Goal: Task Accomplishment & Management: Manage account settings

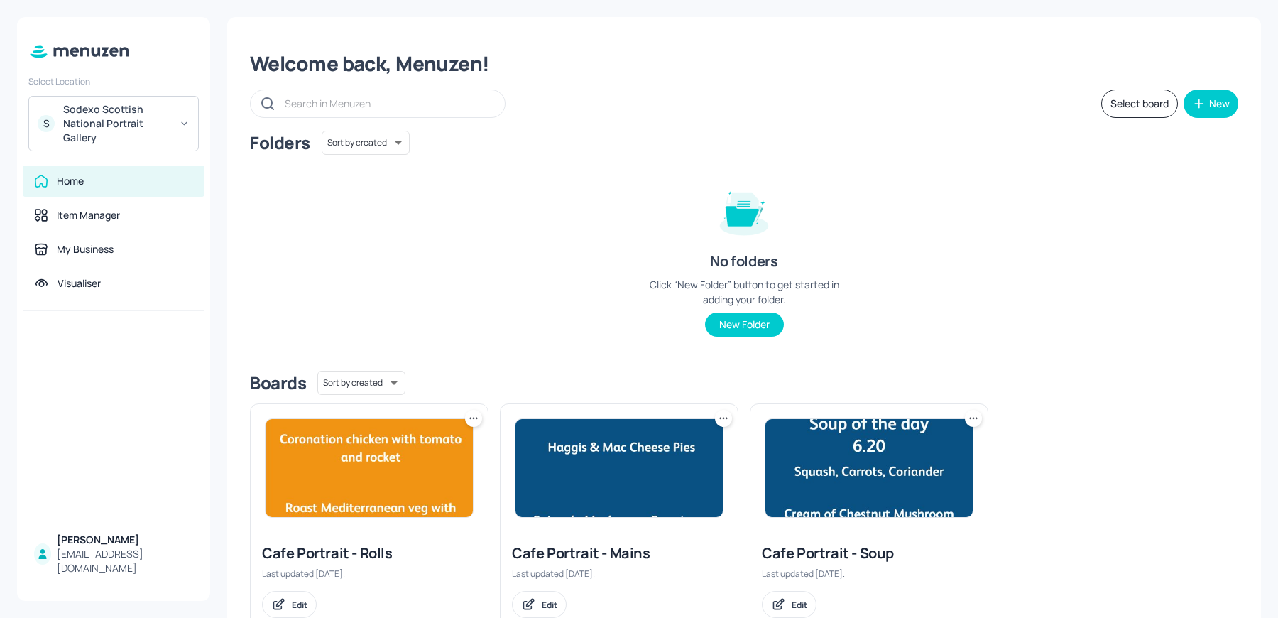
click at [825, 481] on img at bounding box center [868, 468] width 207 height 98
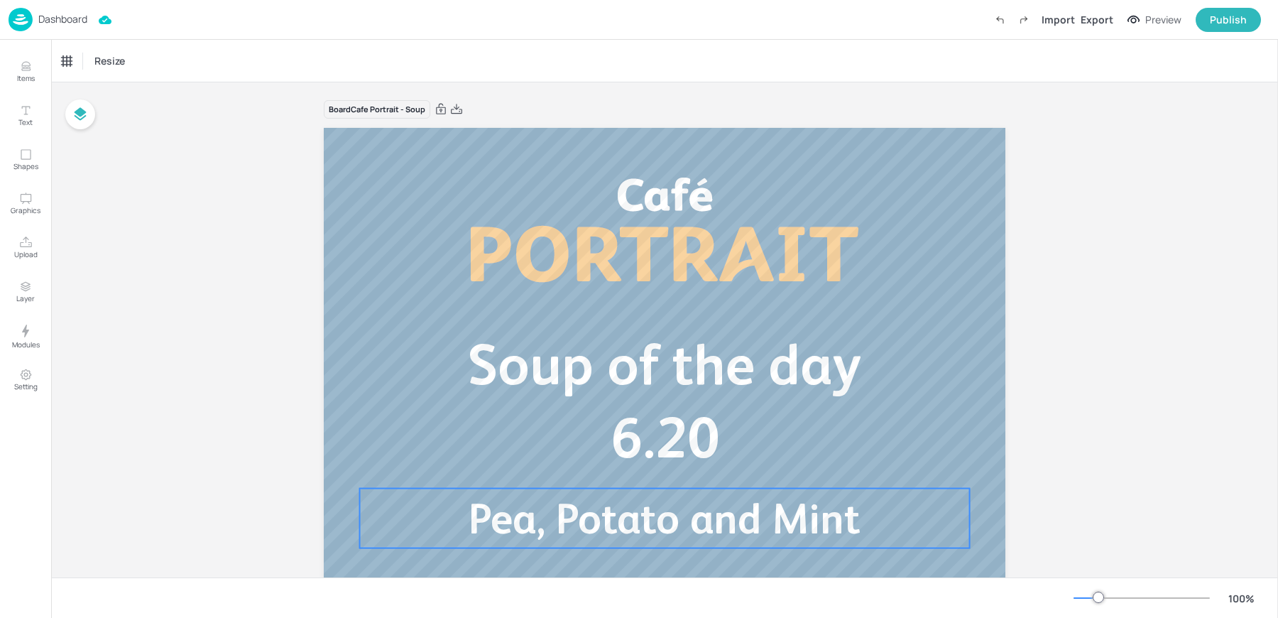
click at [523, 525] on span "Pea, Potato and Mint" at bounding box center [664, 518] width 391 height 48
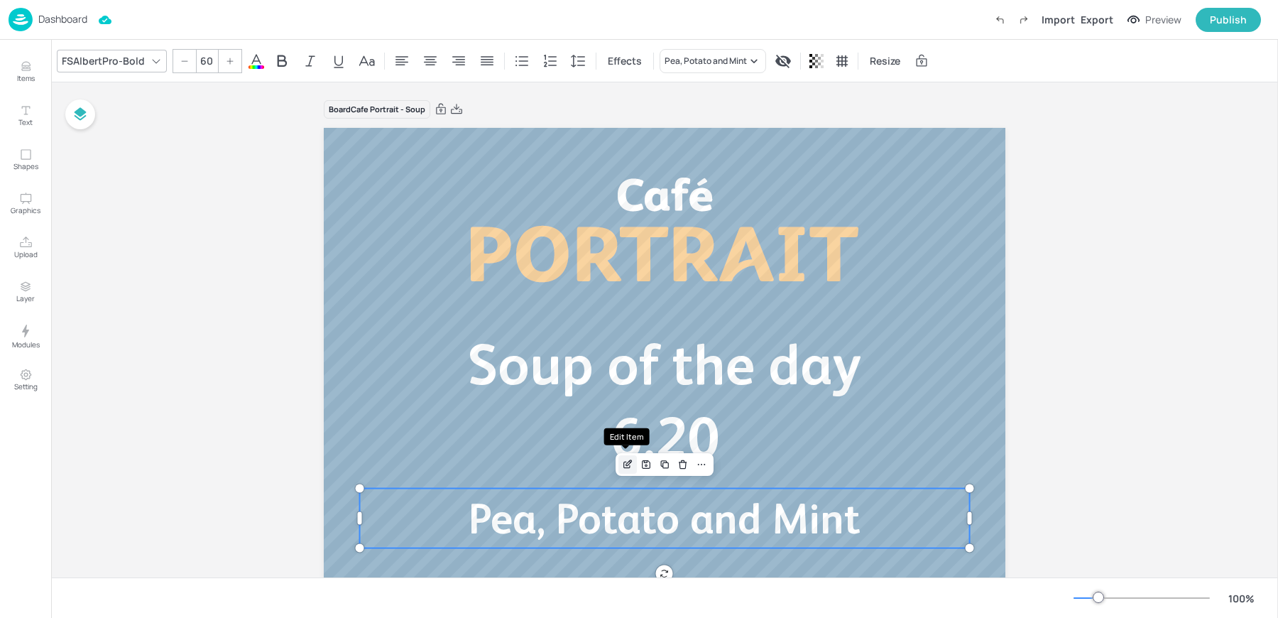
click at [624, 464] on icon "Edit Item" at bounding box center [628, 464] width 12 height 11
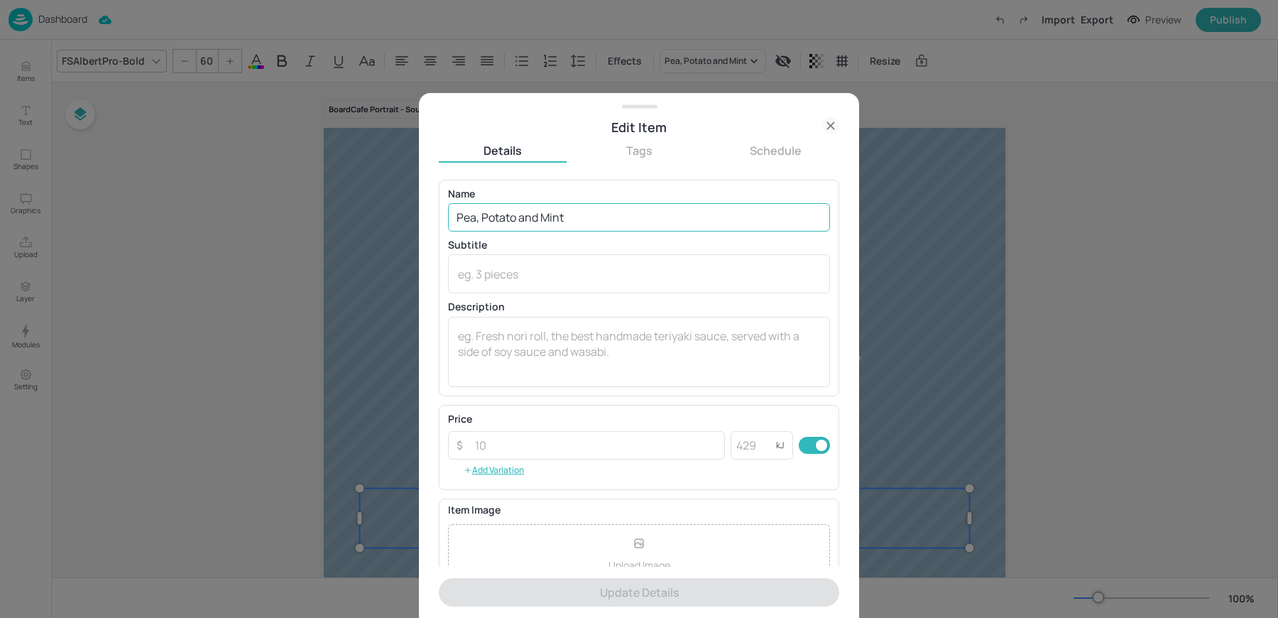
click at [509, 226] on input "Pea, Potato and Mint" at bounding box center [639, 217] width 382 height 28
paste input "Broccoli and Potato soup"
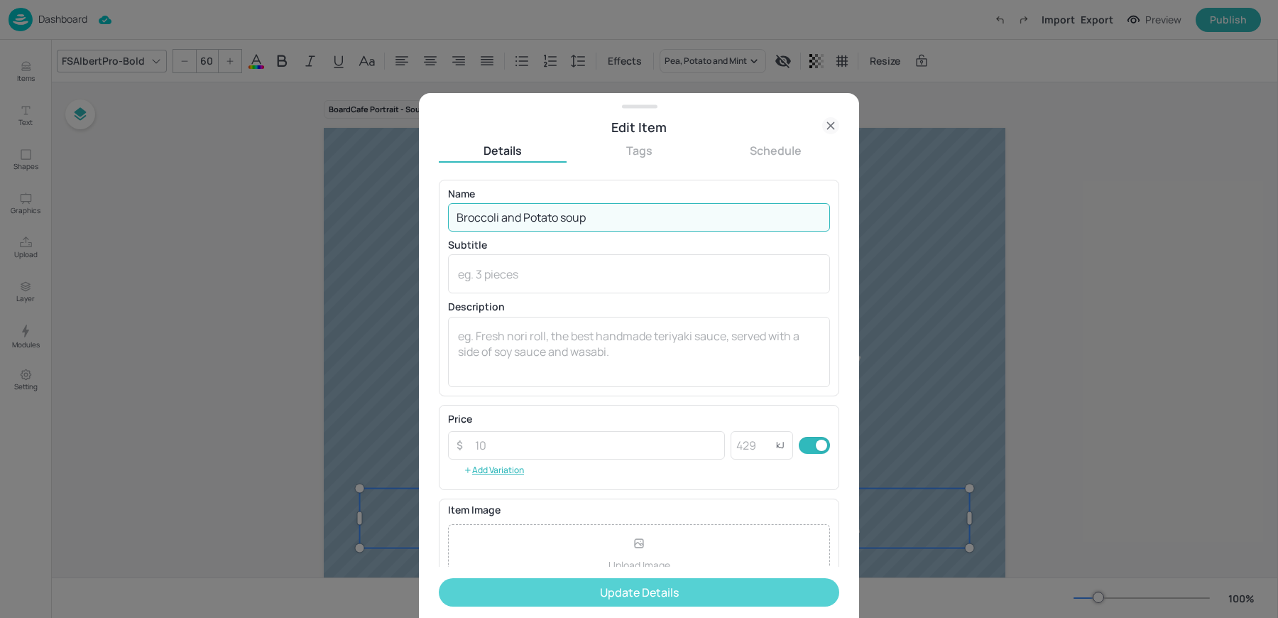
type input "Broccoli and Potato soup"
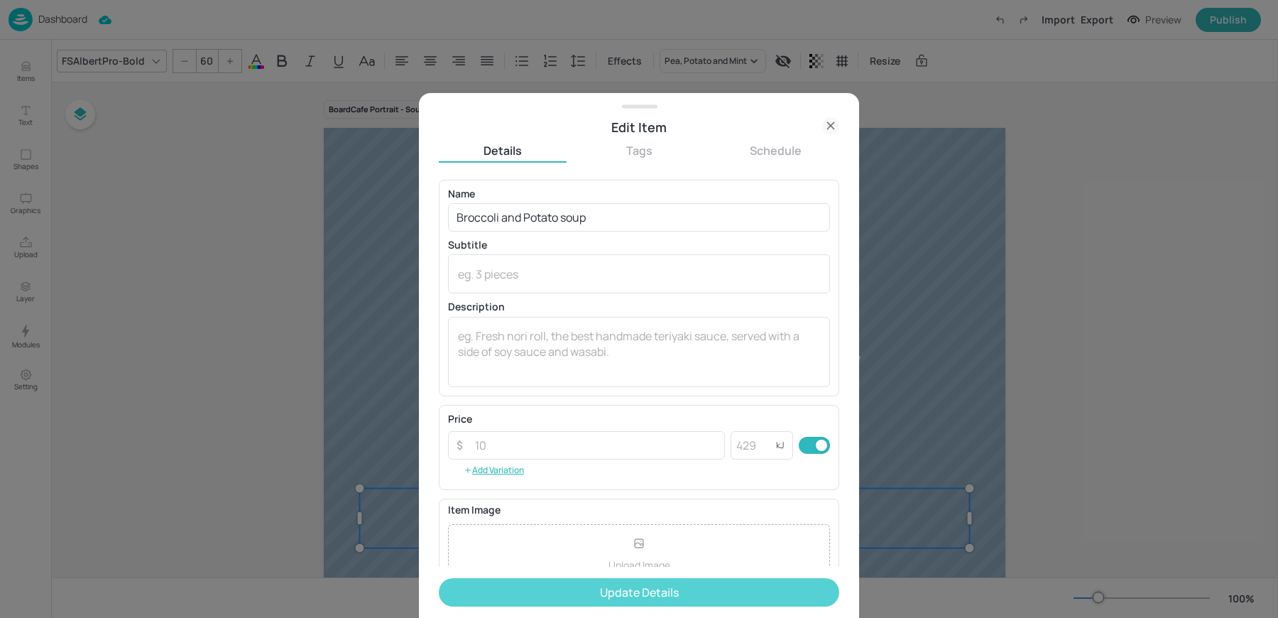
click at [568, 591] on button "Update Details" at bounding box center [639, 592] width 400 height 28
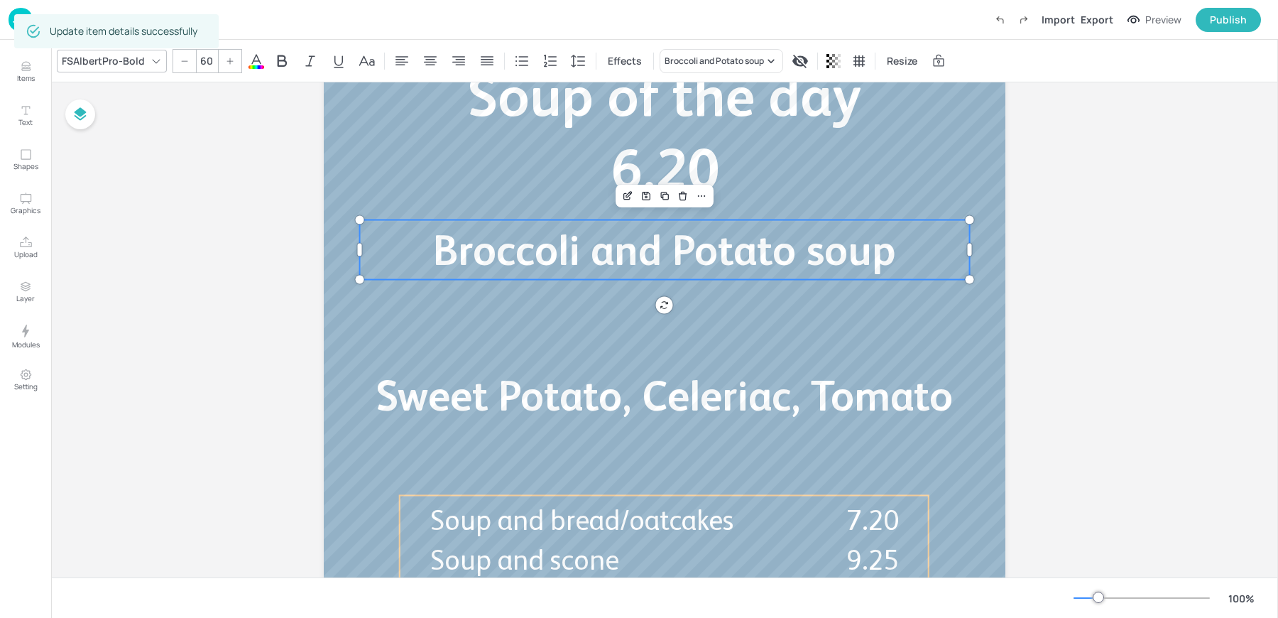
scroll to position [284, 0]
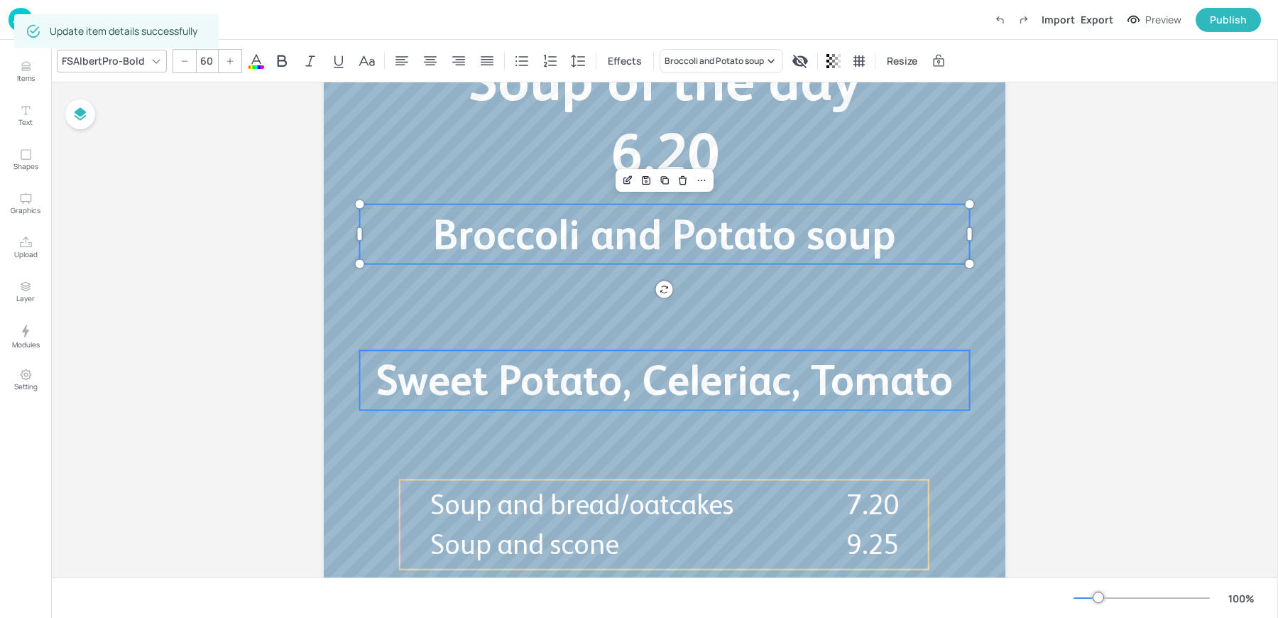
type input "60"
click at [539, 385] on span "Sweet Potato, Celeriac, Tomato" at bounding box center [664, 380] width 577 height 48
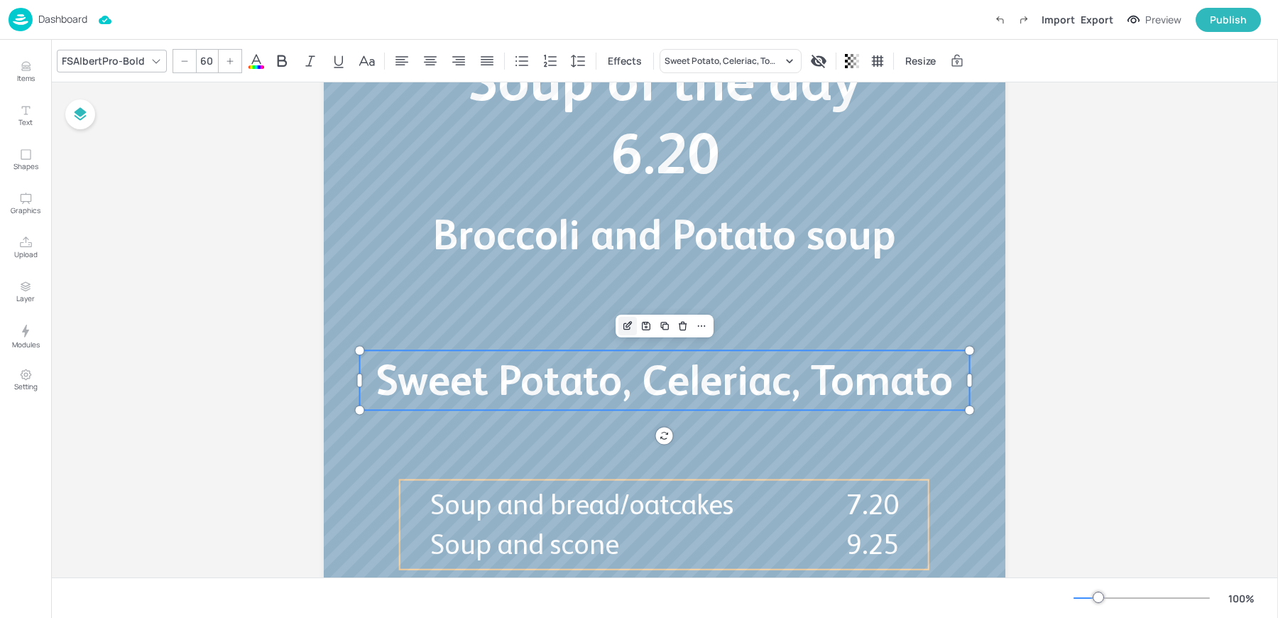
click at [618, 324] on div "Edit Item" at bounding box center [627, 326] width 18 height 18
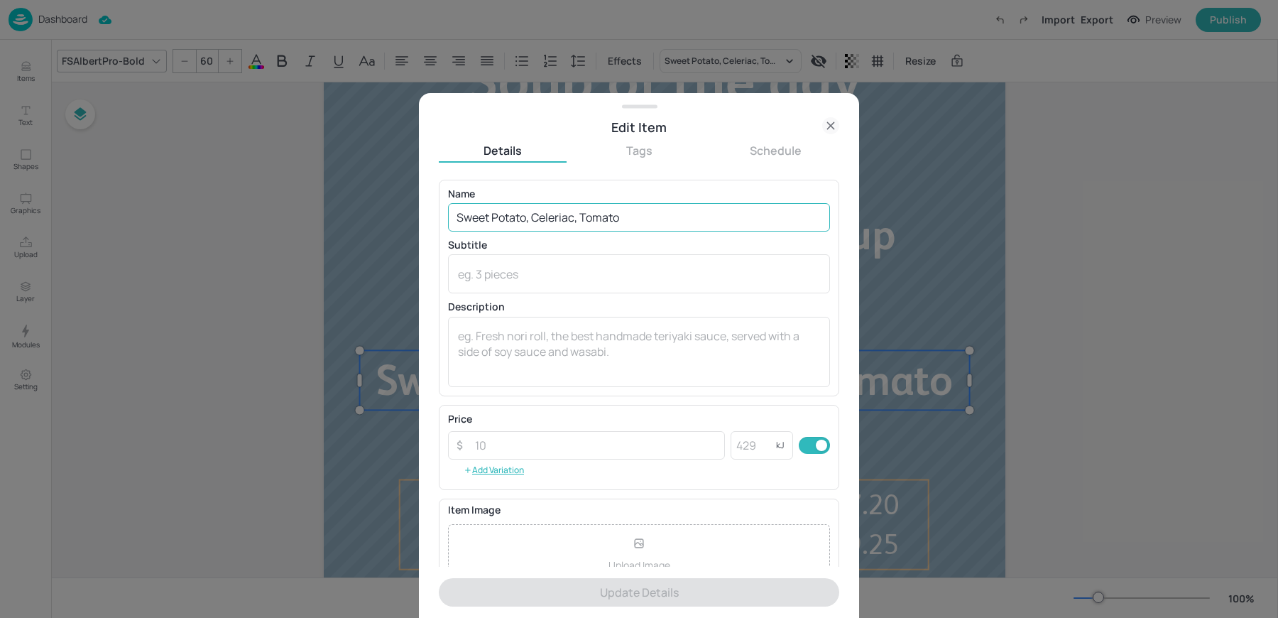
click at [550, 226] on input "Sweet Potato, Celeriac, Tomato" at bounding box center [639, 217] width 382 height 28
paste input "potato, celeriac, baked t"
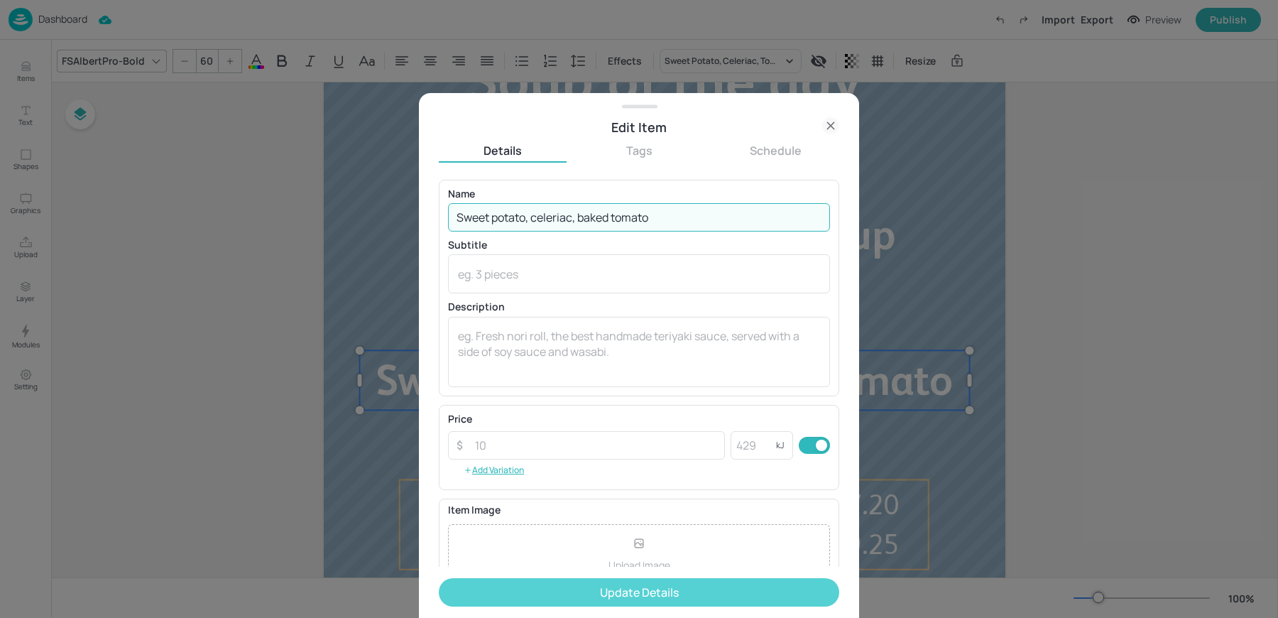
type input "Sweet potato, celeriac, baked tomato"
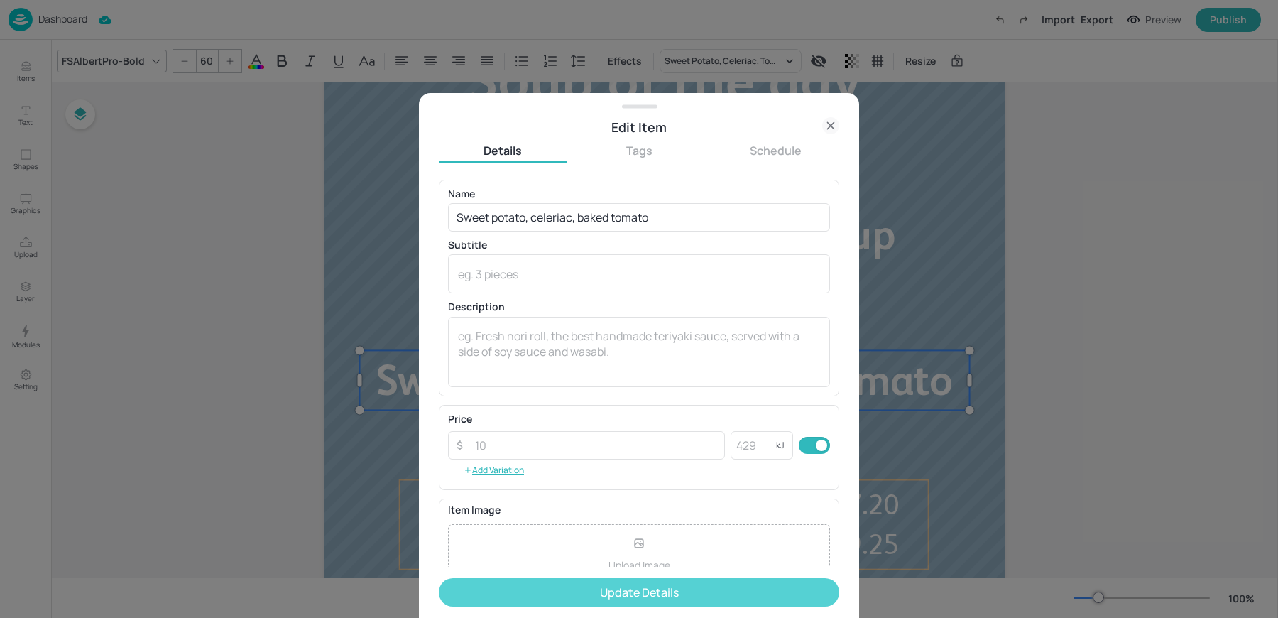
click at [574, 592] on button "Update Details" at bounding box center [639, 592] width 400 height 28
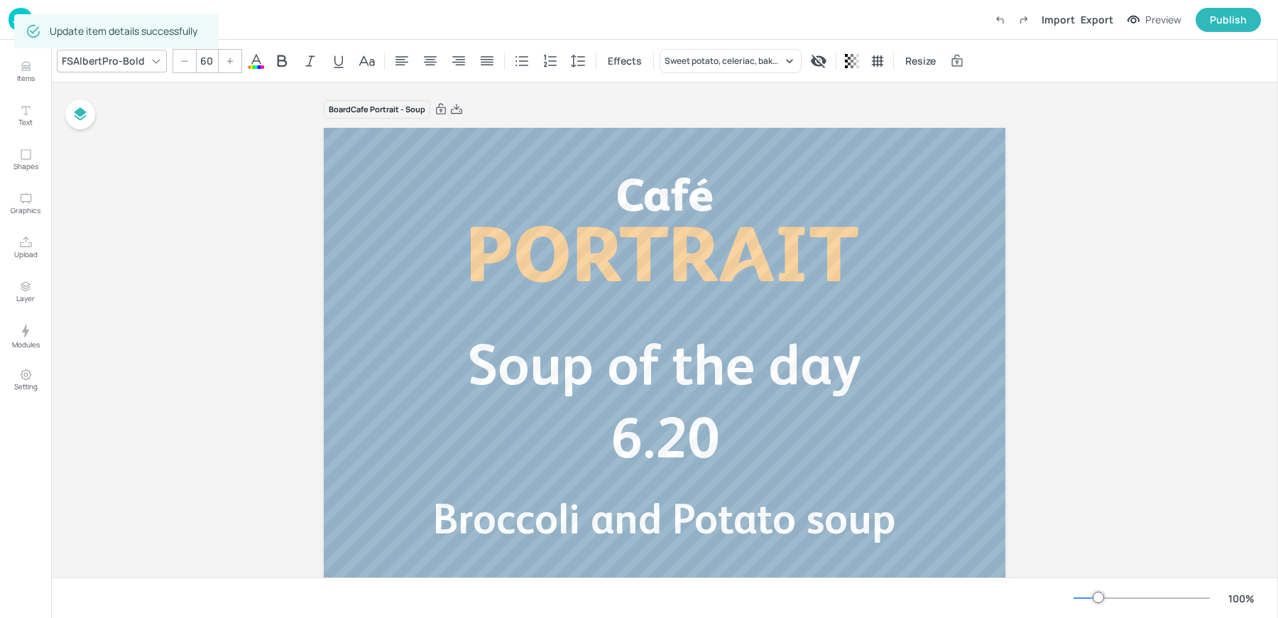
click at [540, 116] on div "Board Cafe Portrait - Soup" at bounding box center [665, 109] width 682 height 20
click at [41, 21] on p "Dashboard" at bounding box center [62, 19] width 49 height 10
click at [235, 212] on div "Board Cafe Portrait - Soup Broccoli and Potato soup Soup of the day 6.20 Sweet …" at bounding box center [664, 506] width 1227 height 848
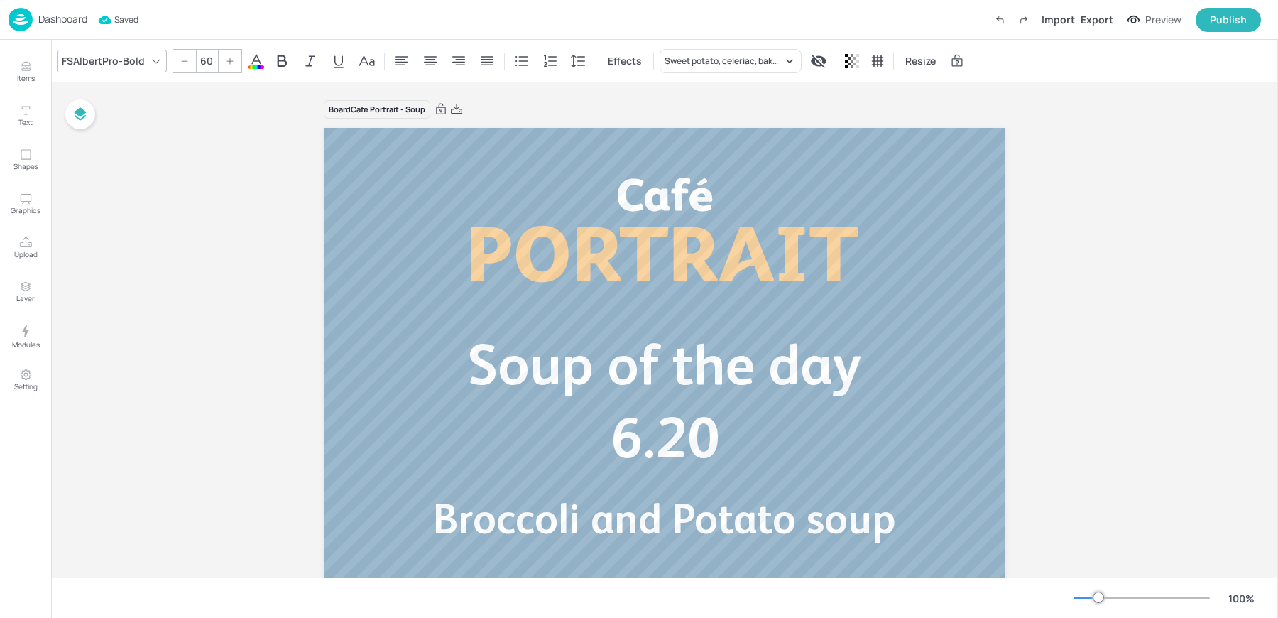
click at [235, 212] on div "Board Cafe Portrait - Soup Broccoli and Potato soup Soup of the day 6.20 Sweet …" at bounding box center [664, 506] width 1227 height 848
click at [49, 21] on p "Dashboard" at bounding box center [62, 19] width 49 height 10
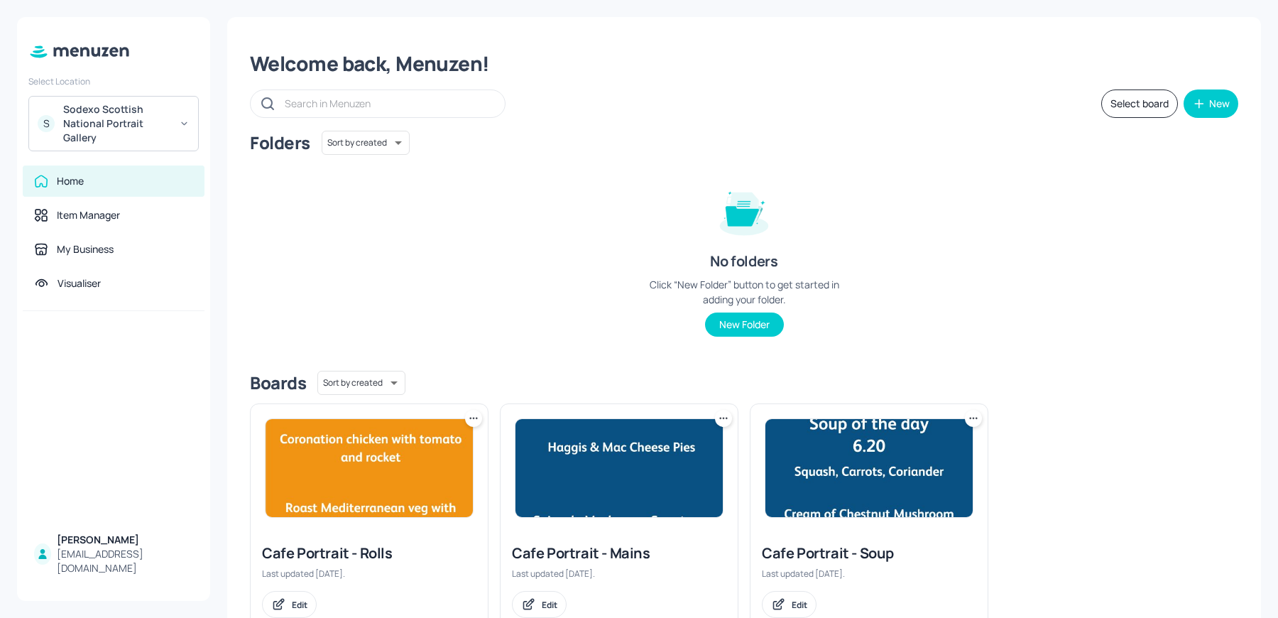
click at [617, 476] on img at bounding box center [618, 468] width 207 height 98
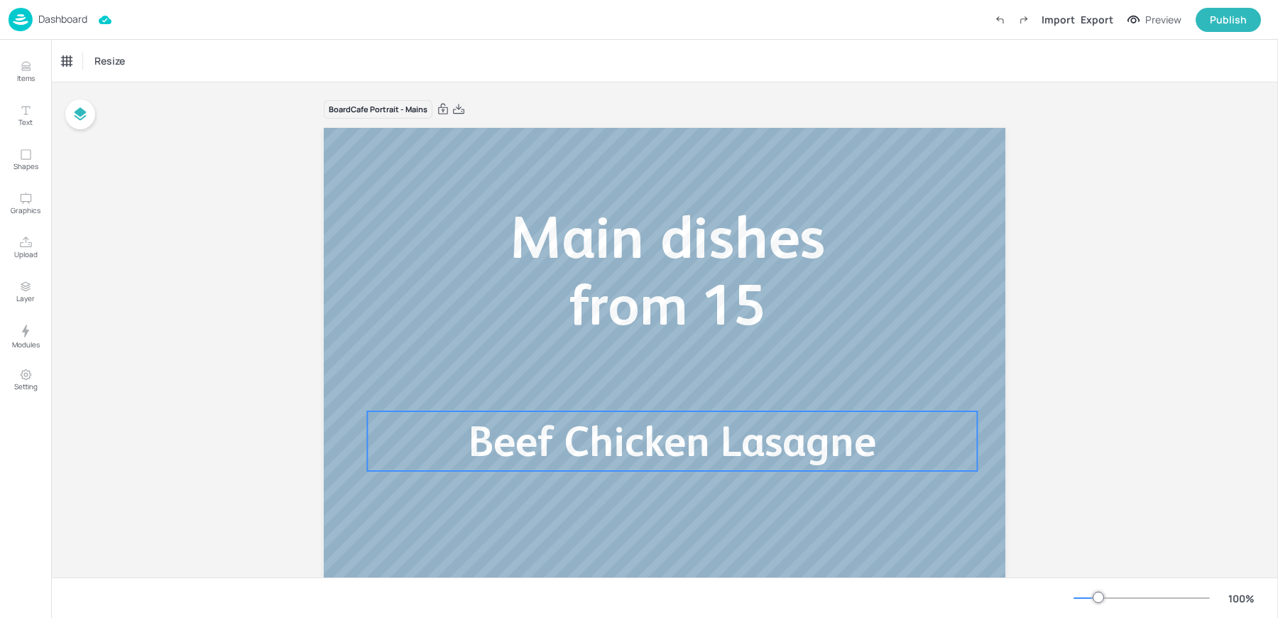
click at [559, 455] on span "Beef Chicken Lasagne" at bounding box center [673, 441] width 408 height 48
click at [660, 381] on icon "Edit Item" at bounding box center [663, 386] width 12 height 11
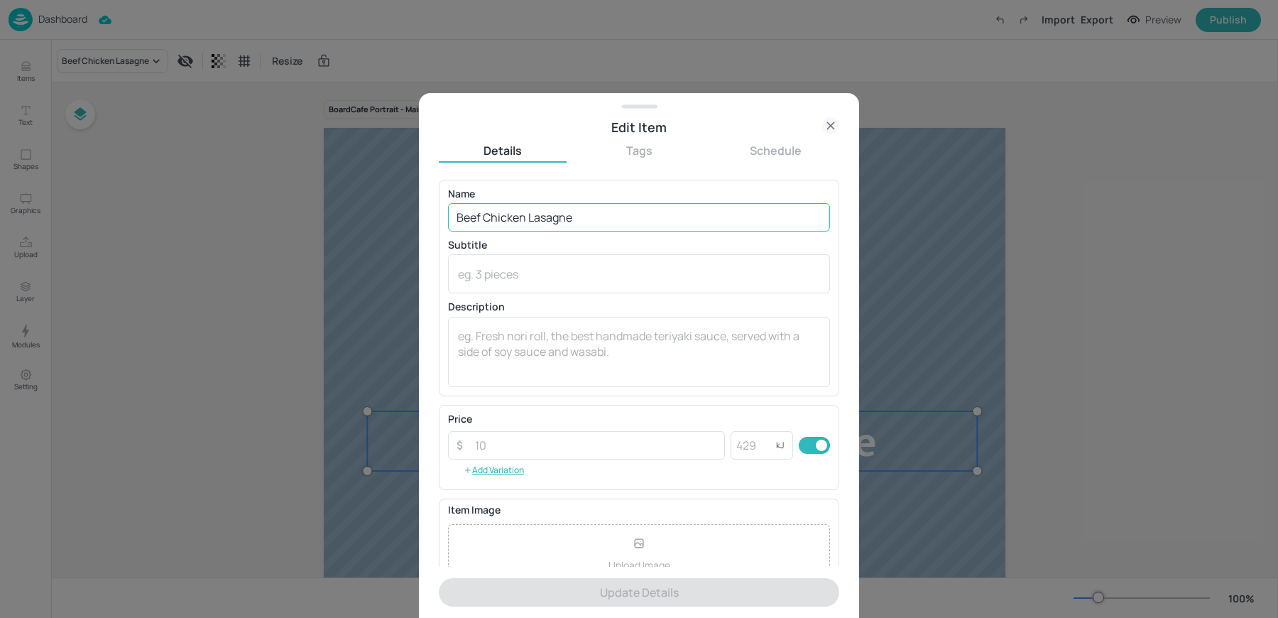
click at [597, 215] on input "Beef Chicken Lasagne" at bounding box center [639, 217] width 382 height 28
paste input "Mozzarella, Broccoli, Tomato, Cheddar Frittata"
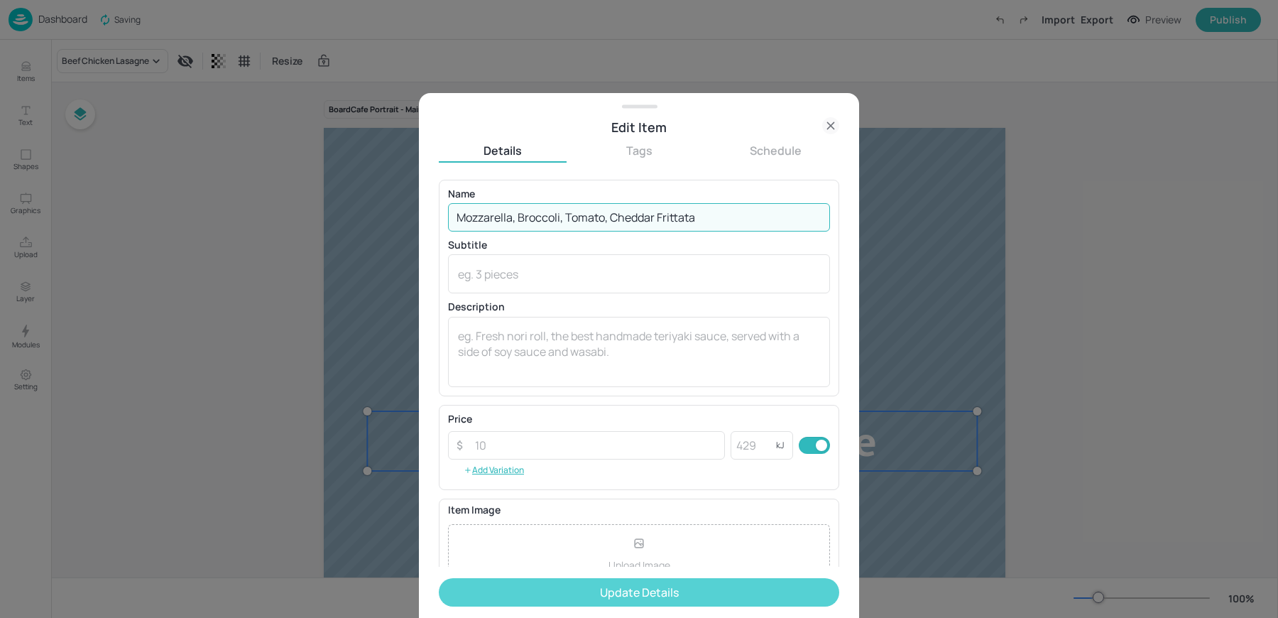
type input "Mozzarella, Broccoli, Tomato, Cheddar Frittata"
click at [562, 598] on button "Update Details" at bounding box center [639, 592] width 400 height 28
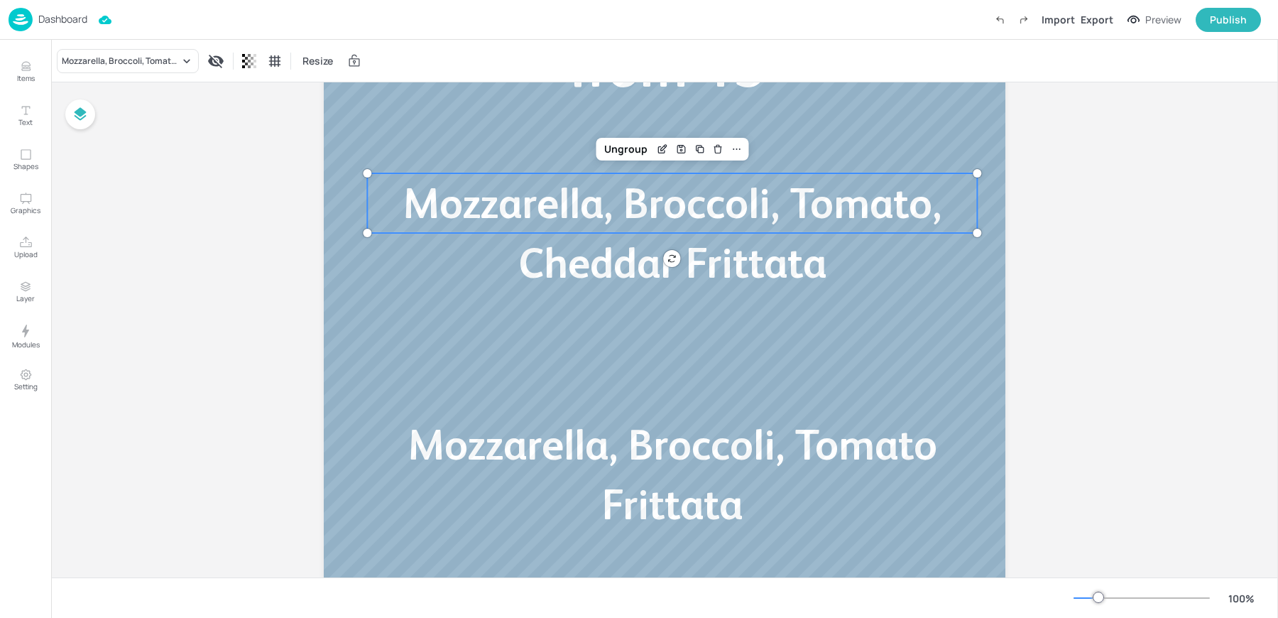
scroll to position [309, 0]
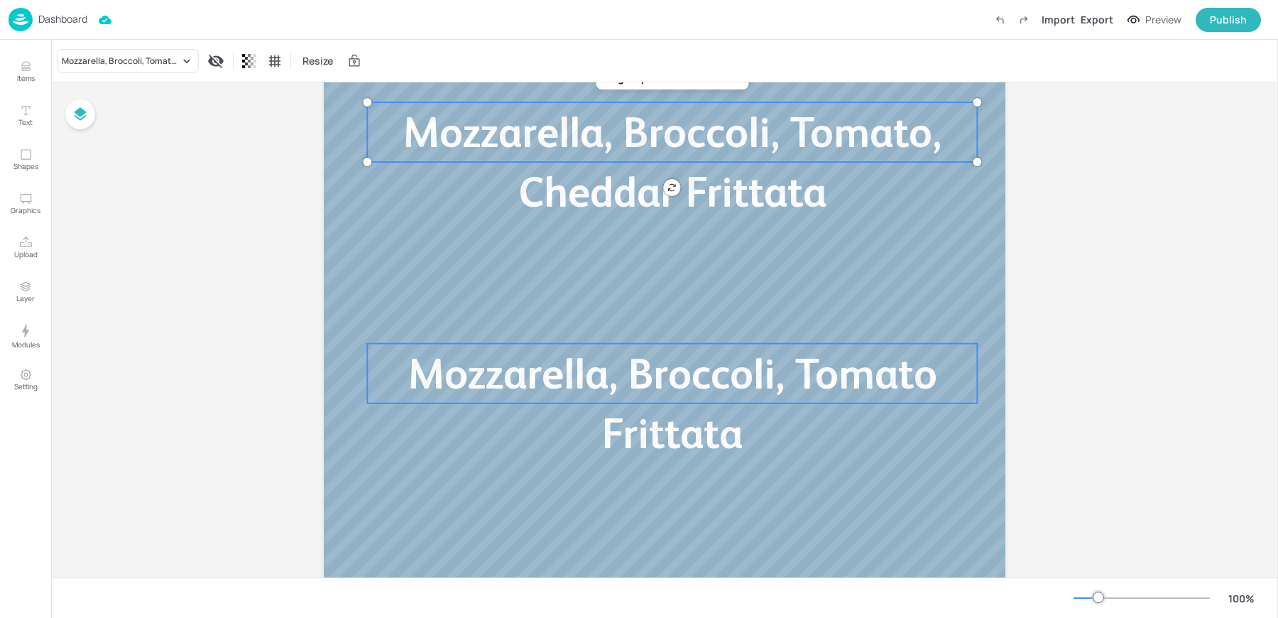
click at [699, 417] on span "Mozzarella, Broccoli, Tomato Frittata" at bounding box center [673, 403] width 530 height 108
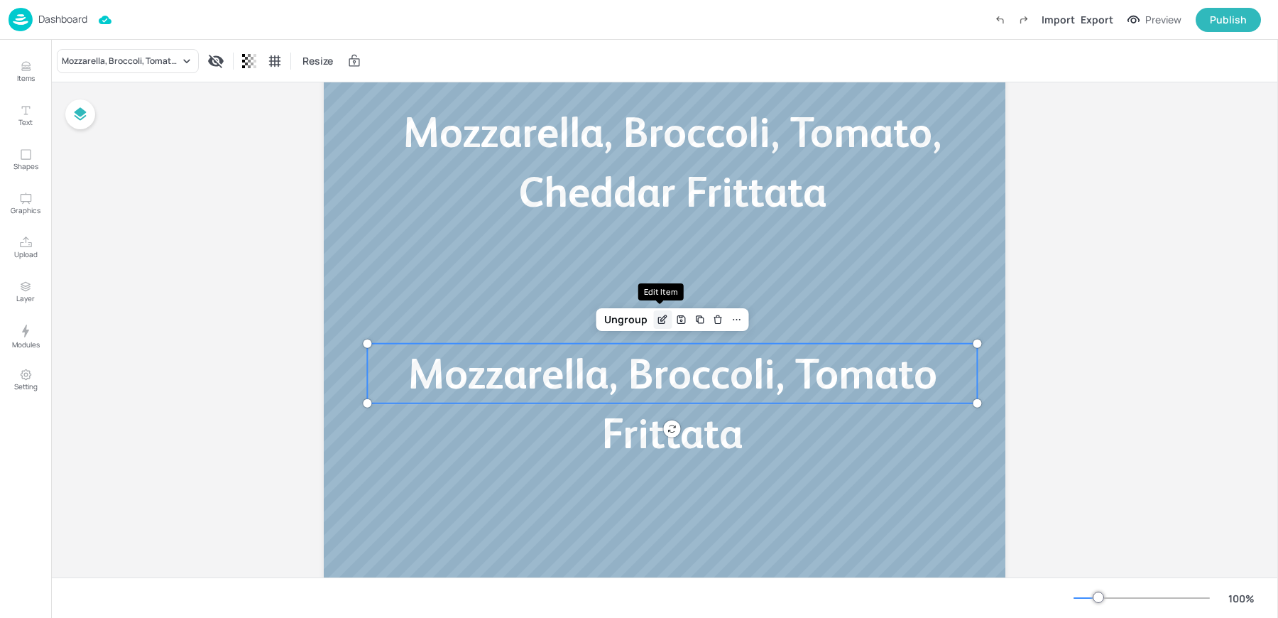
click at [657, 324] on icon "Edit Item" at bounding box center [663, 319] width 12 height 11
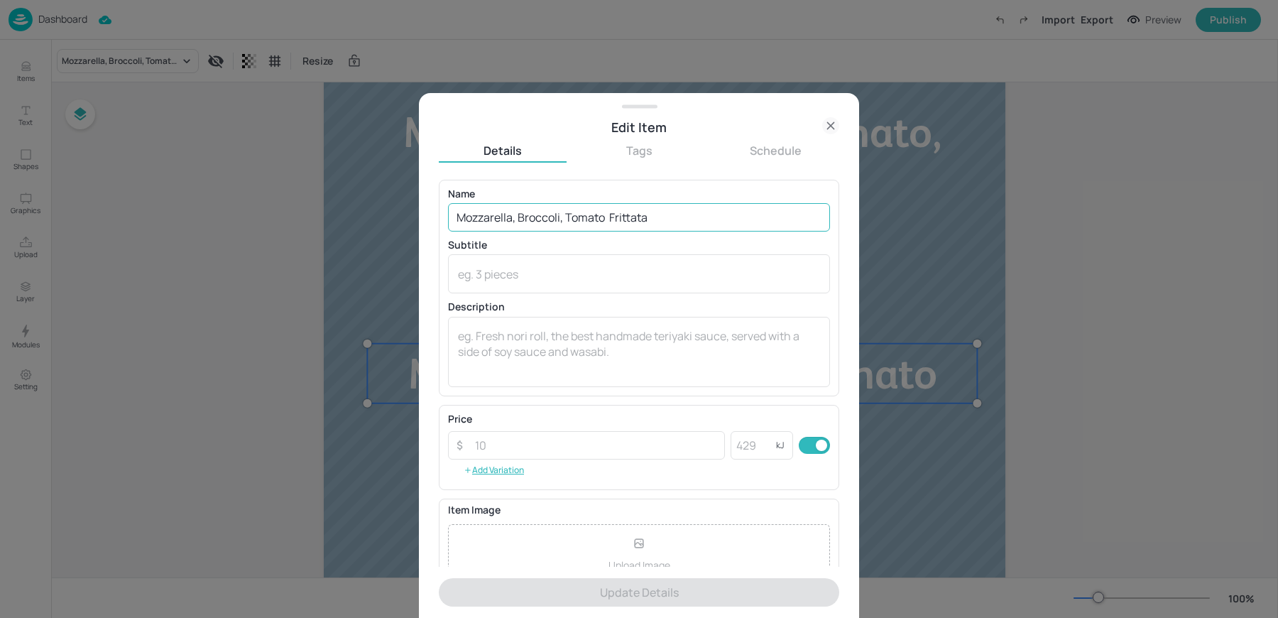
click at [595, 208] on input "Mozzarella, Broccoli, Tomato Frittata" at bounding box center [639, 217] width 382 height 28
paste input "Beef Chicken Lasagne"
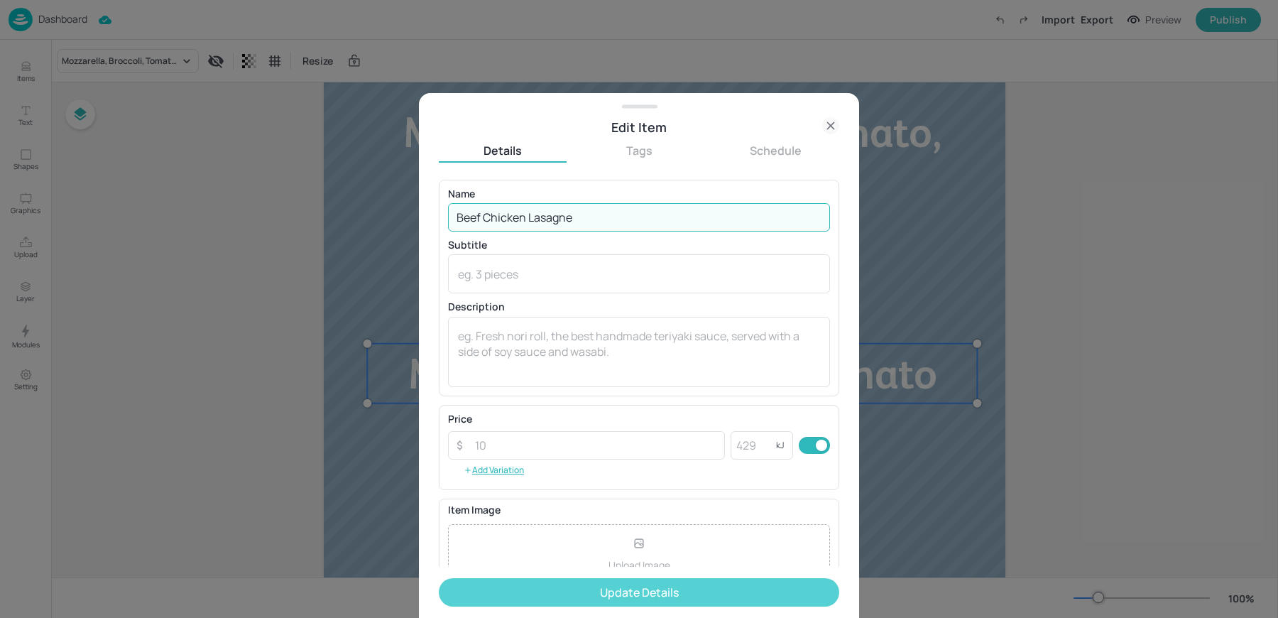
type input "Beef Chicken Lasagne"
click at [551, 603] on button "Update Details" at bounding box center [639, 592] width 400 height 28
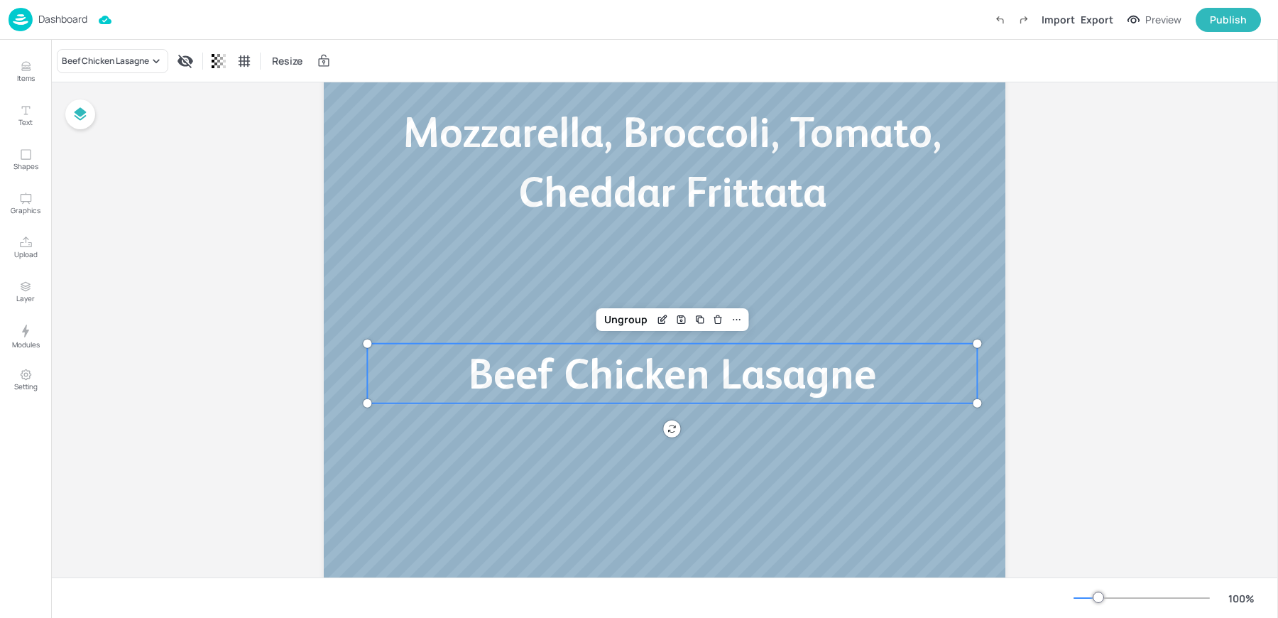
click at [234, 470] on div "Board Cafe Portrait - Mains Mozzarella, Broccoli, Tomato, Cheddar Frittata Beef…" at bounding box center [664, 198] width 1227 height 848
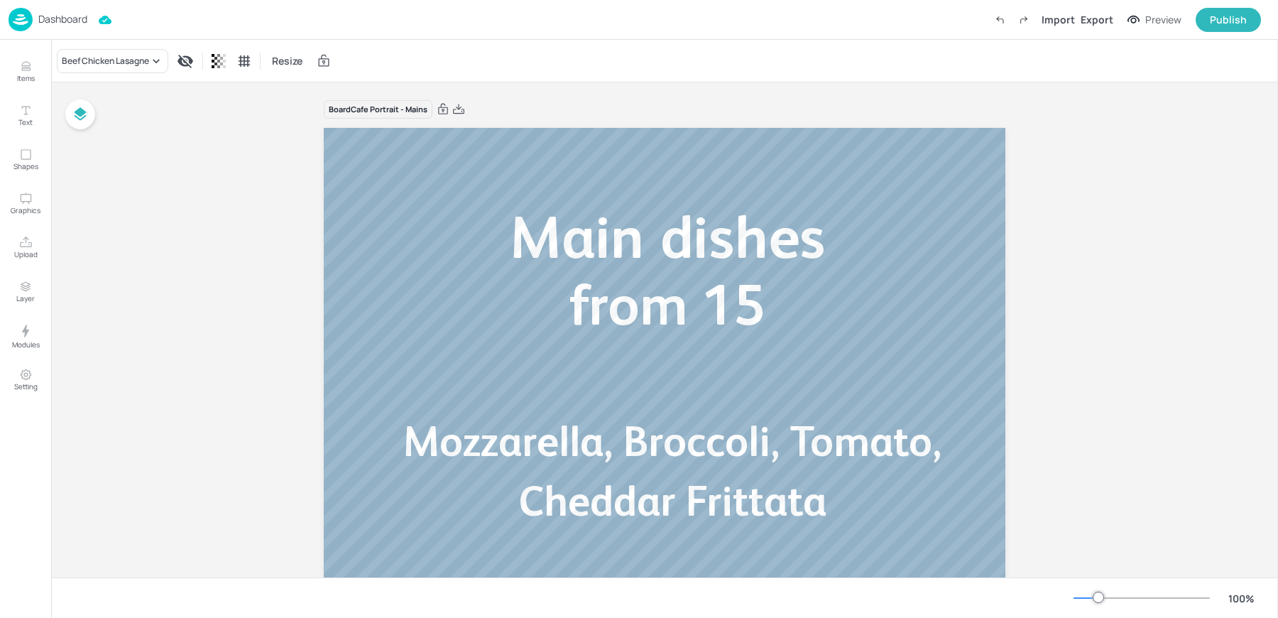
click at [67, 28] on div "Dashboard" at bounding box center [48, 19] width 79 height 23
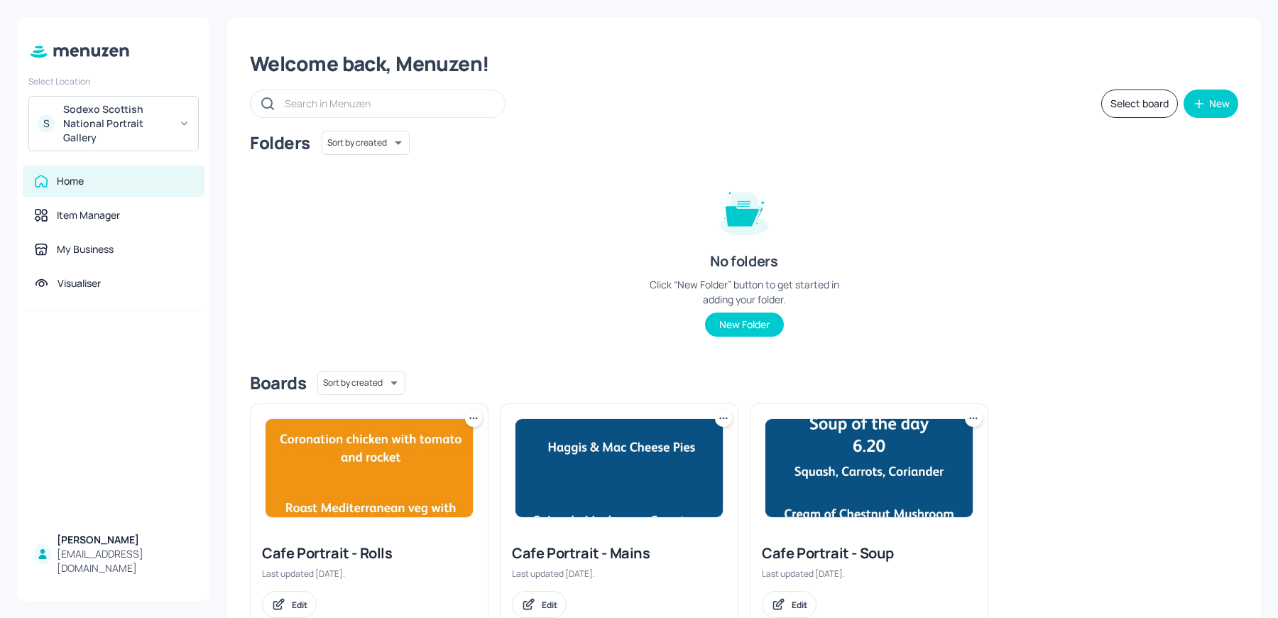
click at [845, 474] on img at bounding box center [868, 468] width 207 height 98
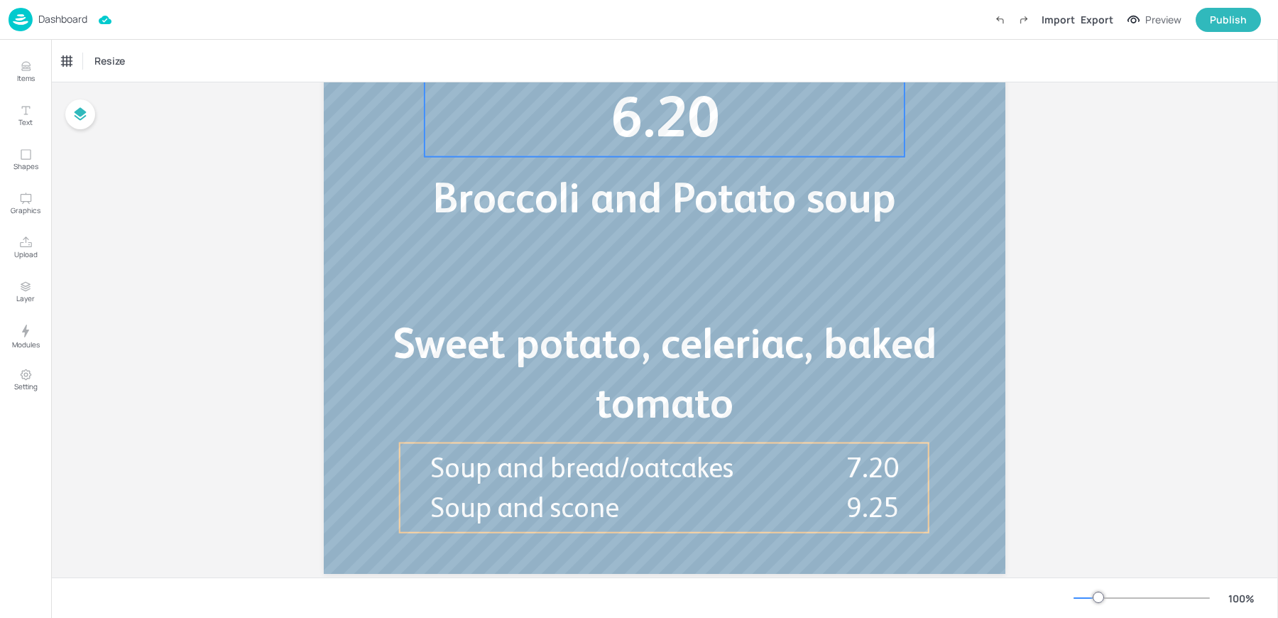
scroll to position [334, 0]
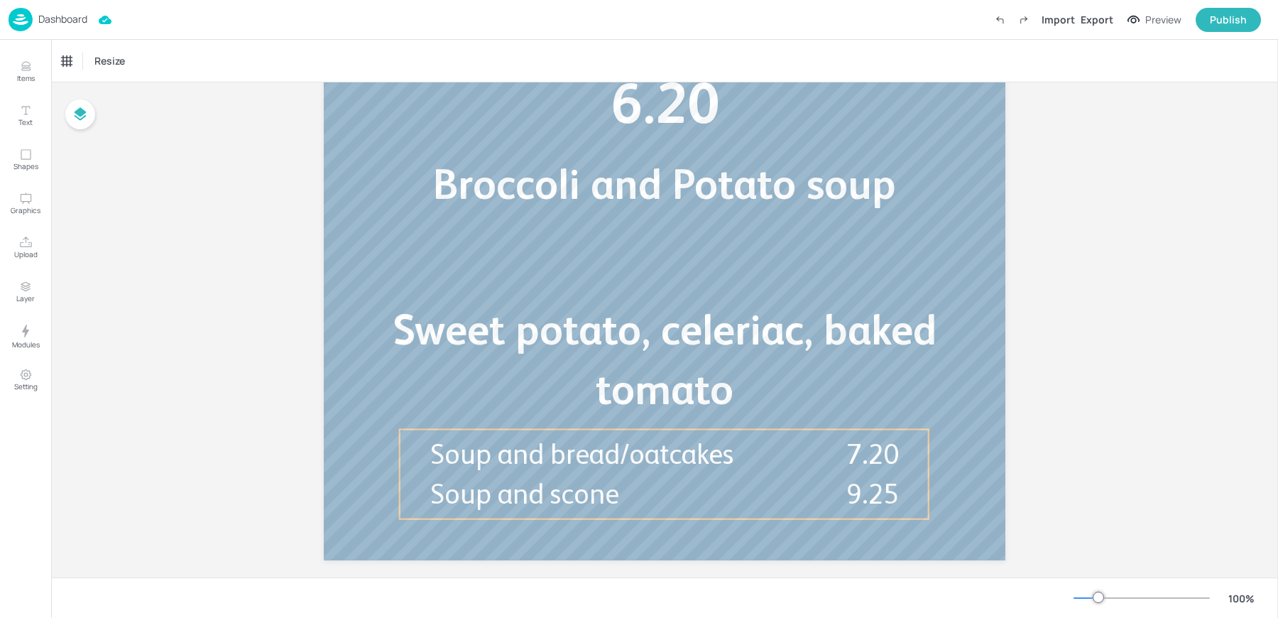
click at [44, 14] on p "Dashboard" at bounding box center [62, 19] width 49 height 10
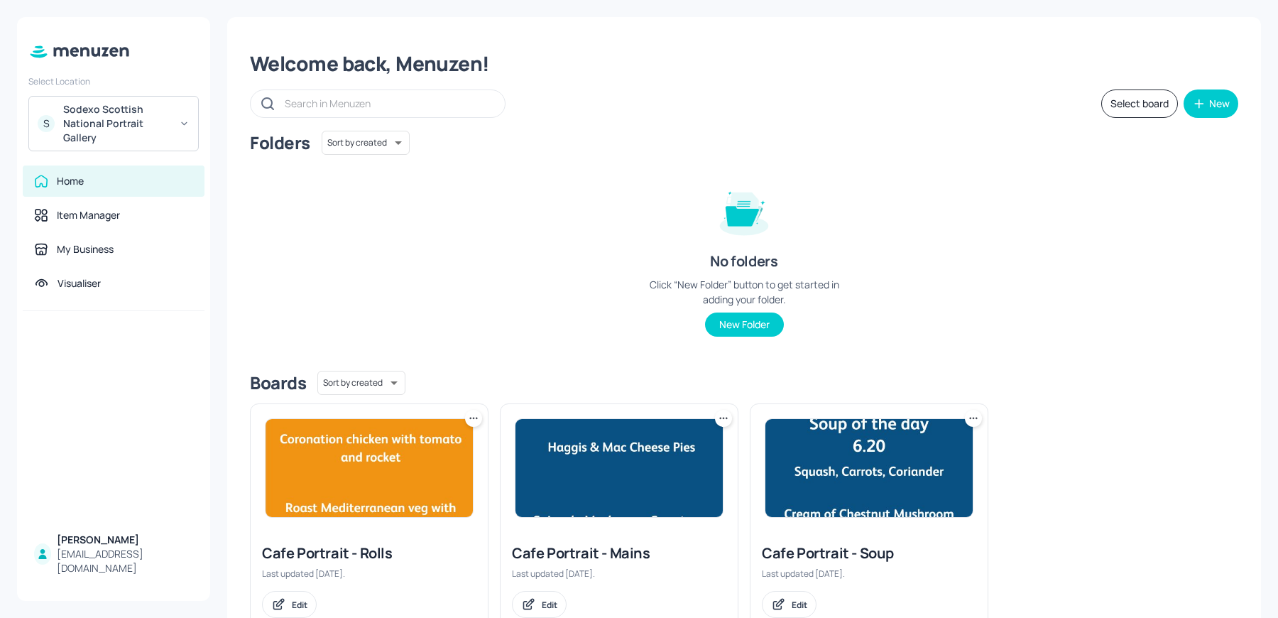
click at [322, 510] on img at bounding box center [369, 468] width 207 height 98
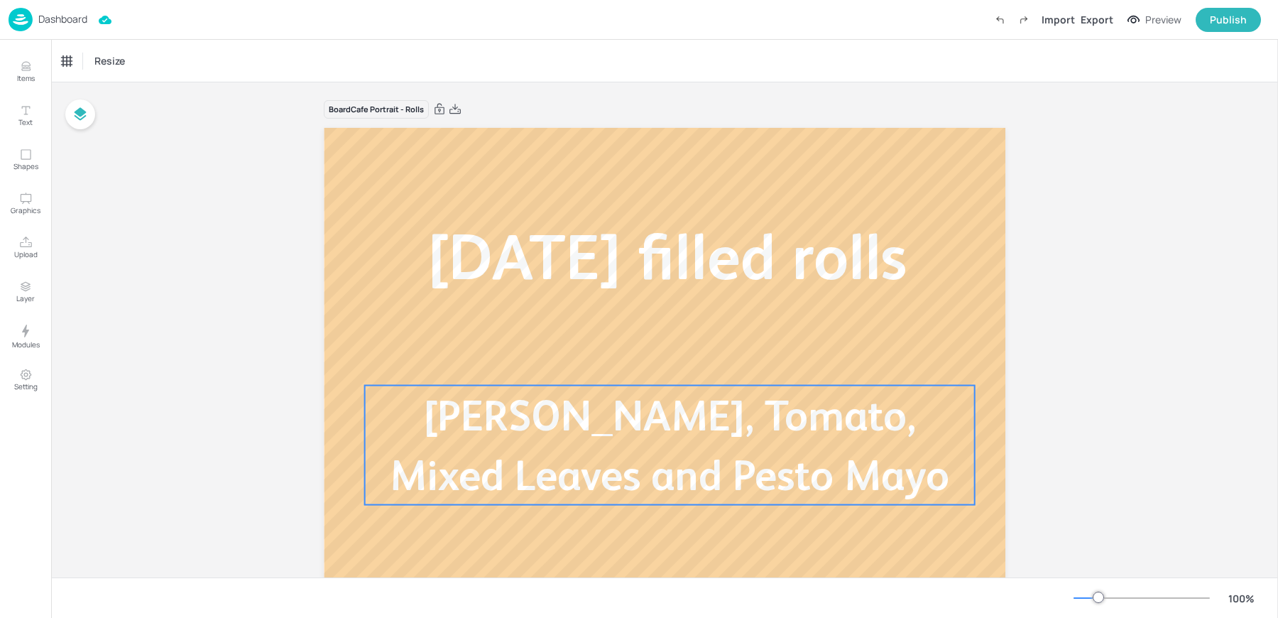
click at [455, 420] on span "[PERSON_NAME], Tomato, Mixed Leaves and Pesto Mayo" at bounding box center [669, 445] width 559 height 108
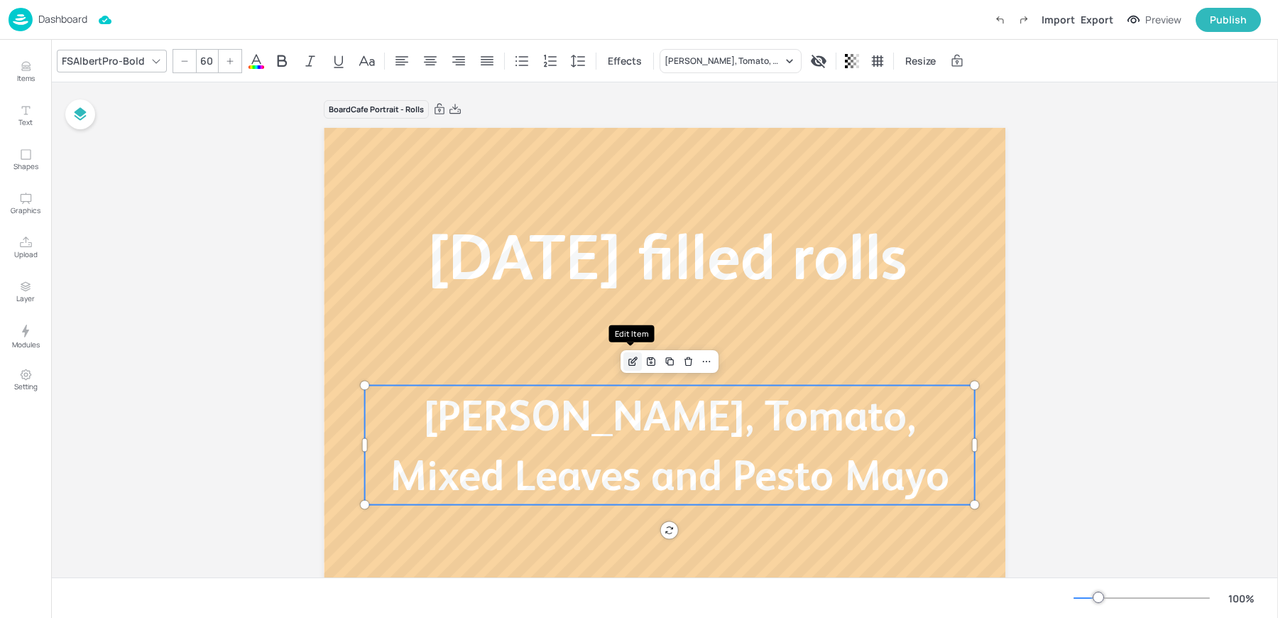
click at [631, 360] on icon "Edit Item" at bounding box center [633, 361] width 12 height 11
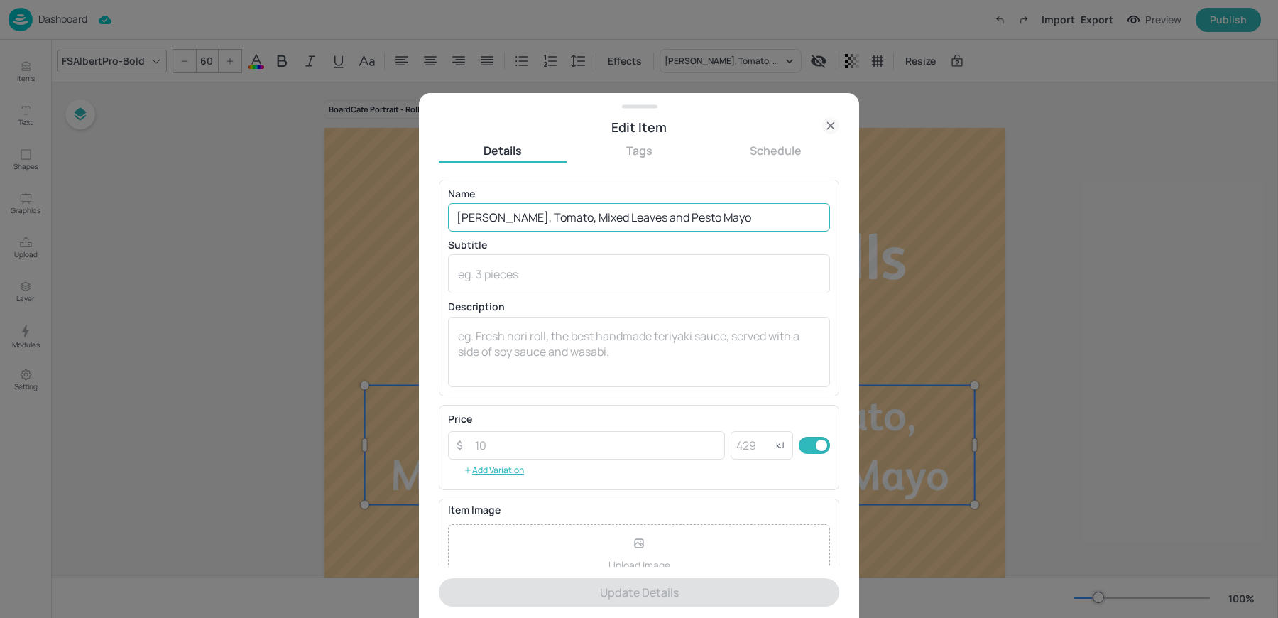
click at [545, 225] on input "[PERSON_NAME], Tomato, Mixed Leaves and Pesto Mayo" at bounding box center [639, 217] width 382 height 28
paste input "Mozzarella, Tomato, Cucumber, [GEOGRAPHIC_DATA]"
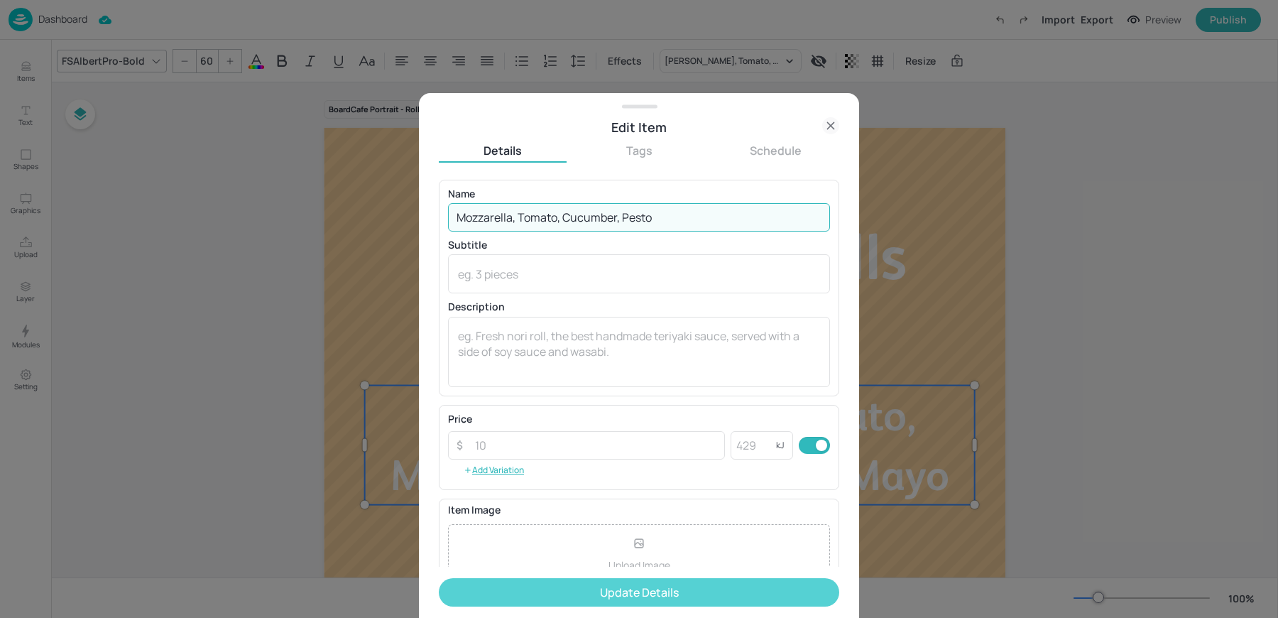
type input "Mozzarella, Tomato, Cucumber, Pesto"
click at [559, 595] on button "Update Details" at bounding box center [639, 592] width 400 height 28
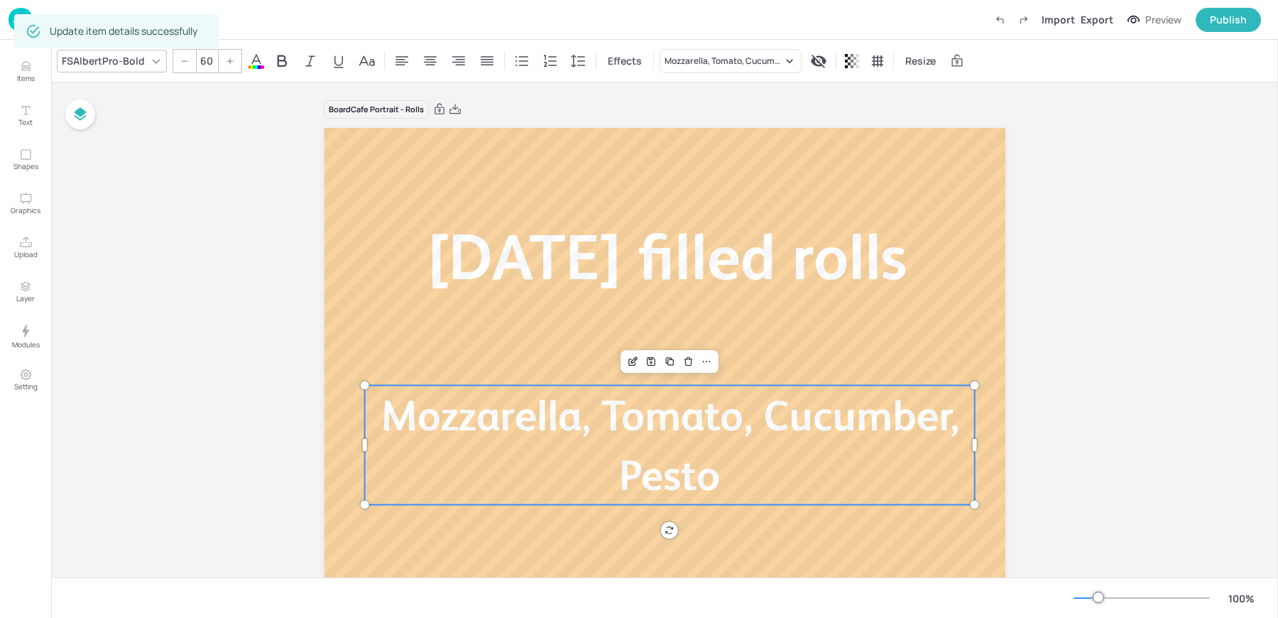
scroll to position [352, 0]
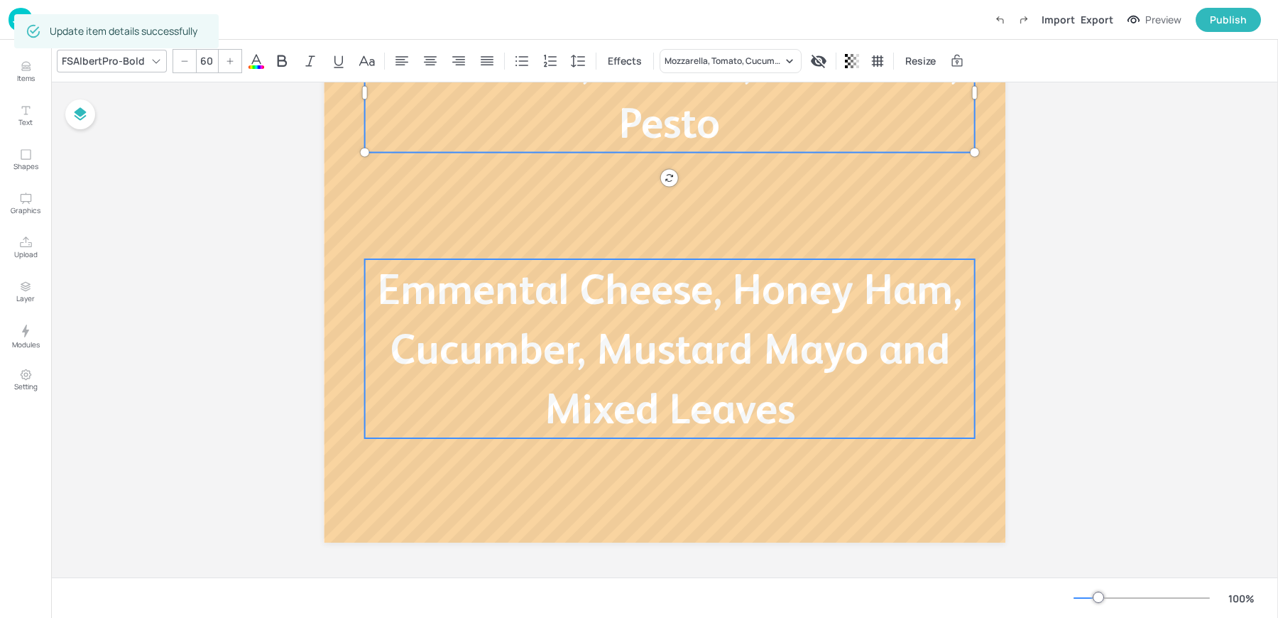
type input "60"
click at [484, 336] on span "Emmental Cheese, Honey Ham, Cucumber, Mustard Mayo and Mixed Leaves" at bounding box center [670, 349] width 584 height 168
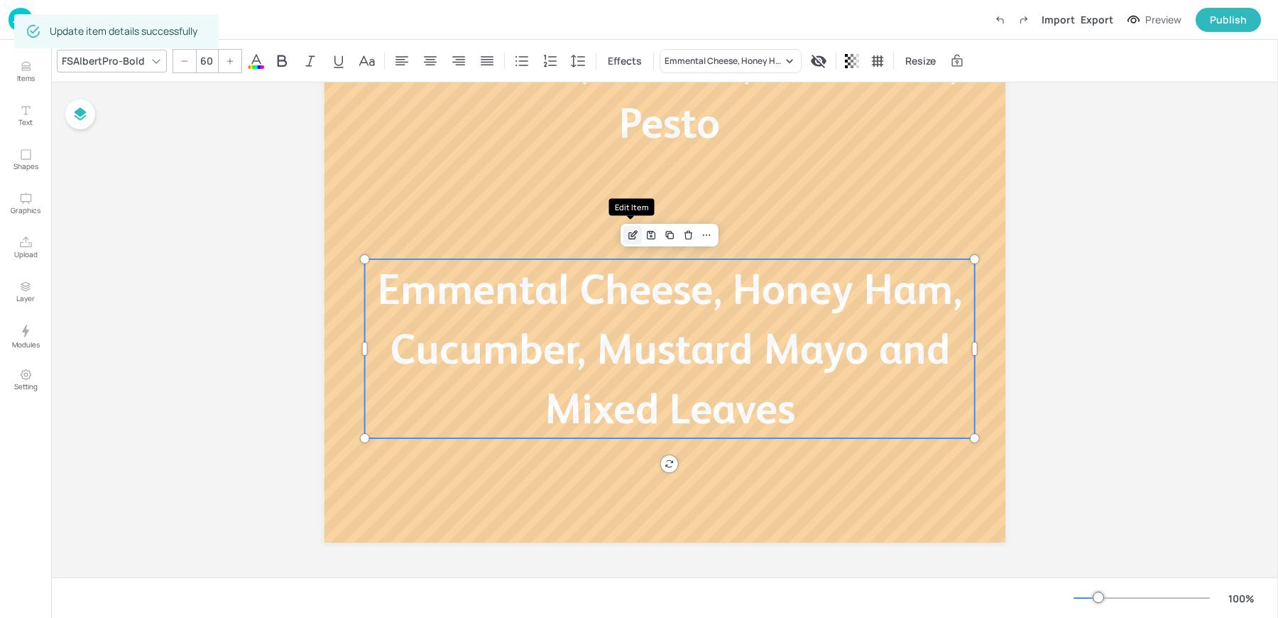
click at [630, 237] on icon "Edit Item" at bounding box center [633, 234] width 12 height 11
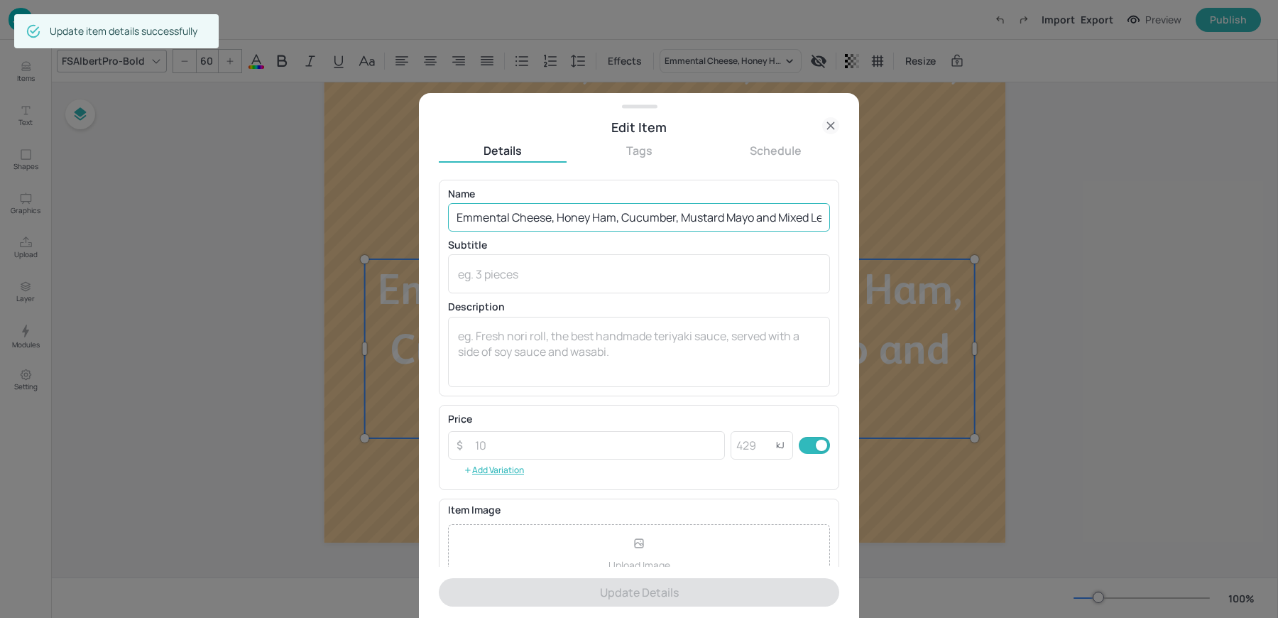
click at [575, 203] on input "Emmental Cheese, Honey Ham, Cucumber, Mustard Mayo and Mixed Leaves" at bounding box center [639, 217] width 382 height 28
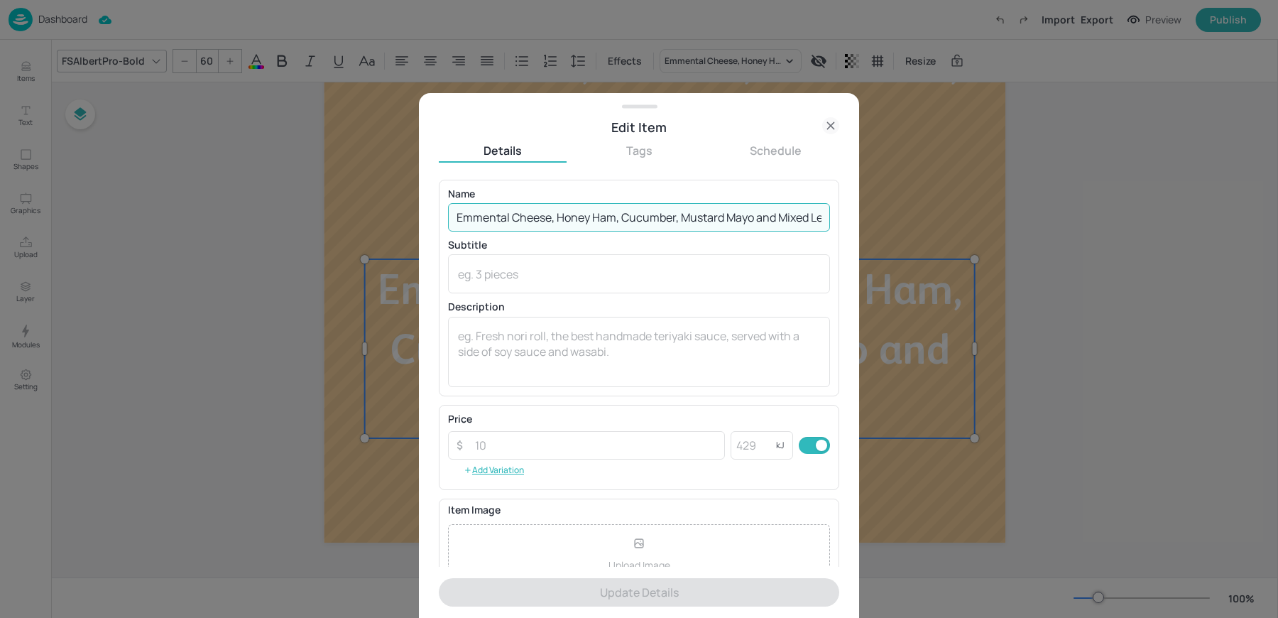
click at [575, 203] on input "Emmental Cheese, Honey Ham, Cucumber, Mustard Mayo and Mixed Leaves" at bounding box center [639, 217] width 382 height 28
paste input "Prosciutto, Emmental, Gherkin, [PERSON_NAME], Lettuce"
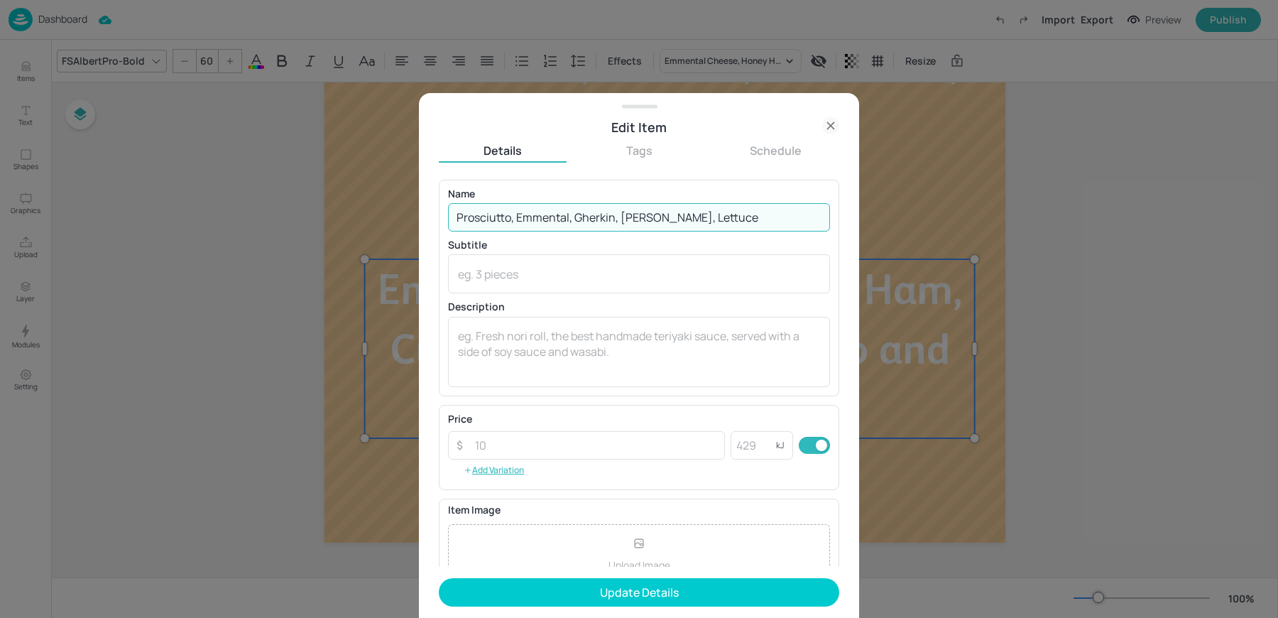
type input "Prosciutto, Emmental, Gherkin, [PERSON_NAME], Lettuce"
click at [587, 612] on form "Name Prosciutto, Emmental, Gherkin, Mustard Mayo, Lettuce ​ Subtitle x ​ Descri…" at bounding box center [639, 399] width 400 height 439
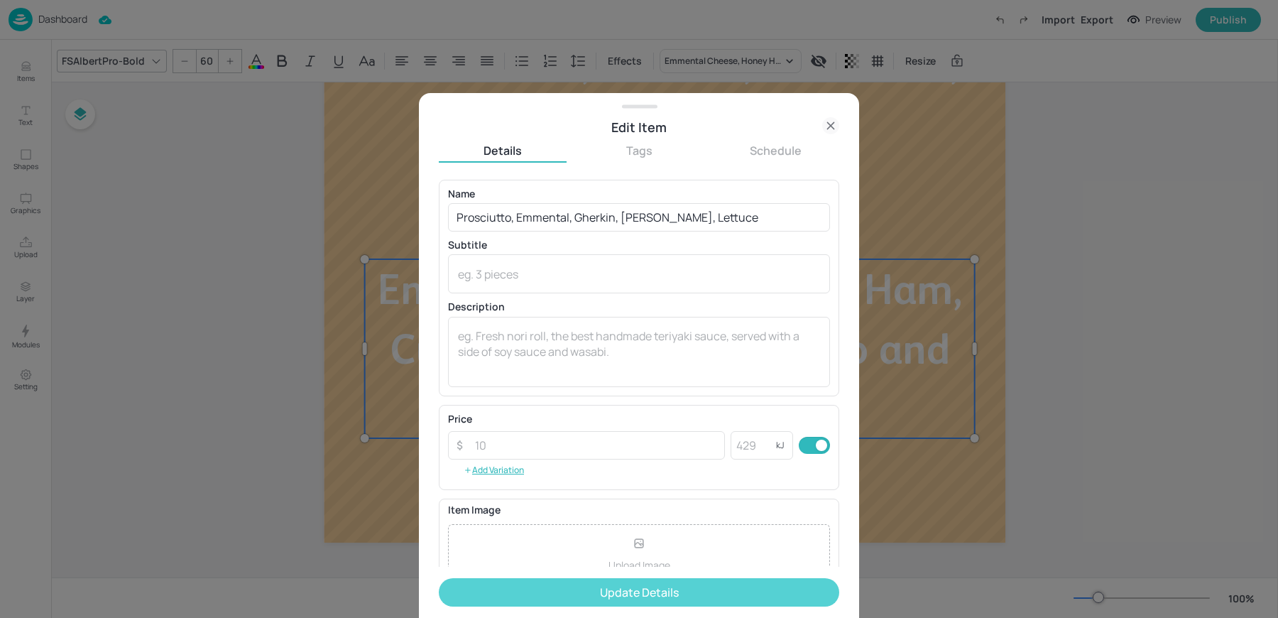
click at [564, 594] on button "Update Details" at bounding box center [639, 592] width 400 height 28
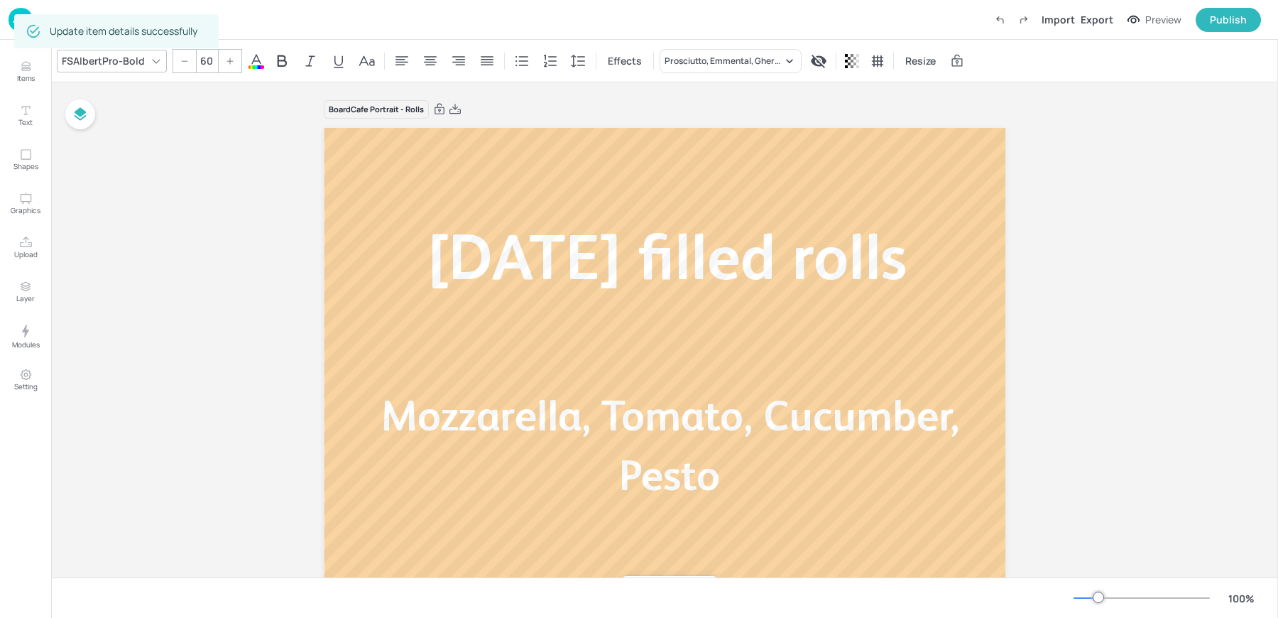
click at [11, 16] on img at bounding box center [21, 19] width 24 height 23
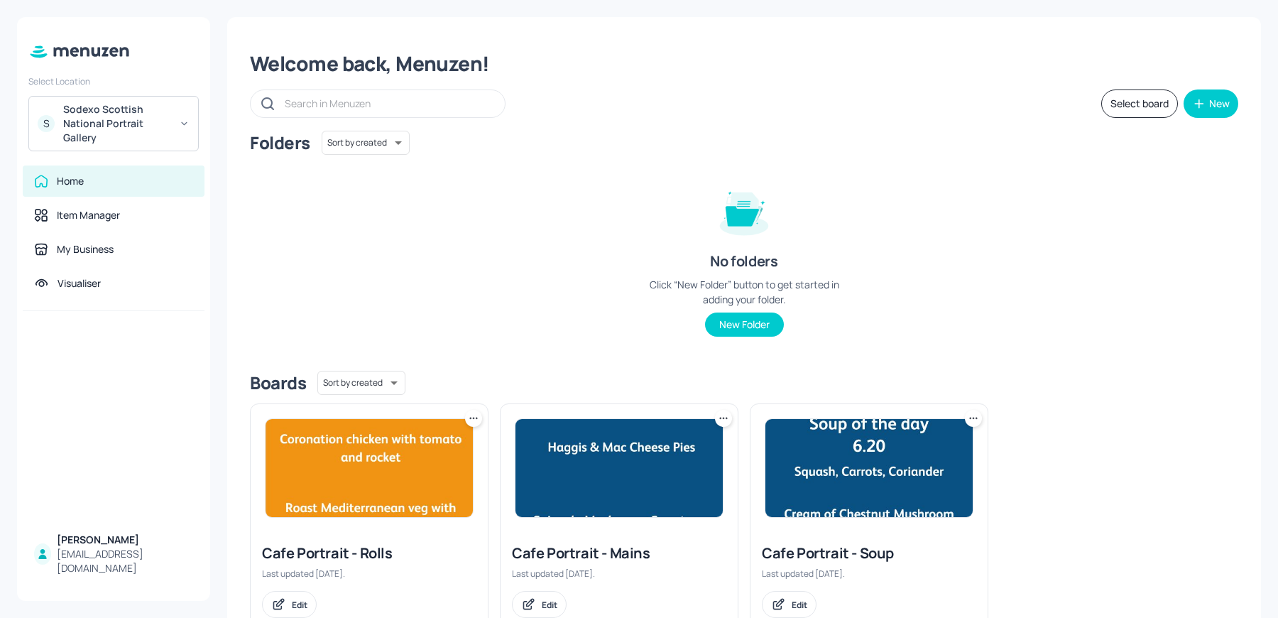
click at [400, 485] on img at bounding box center [369, 468] width 207 height 98
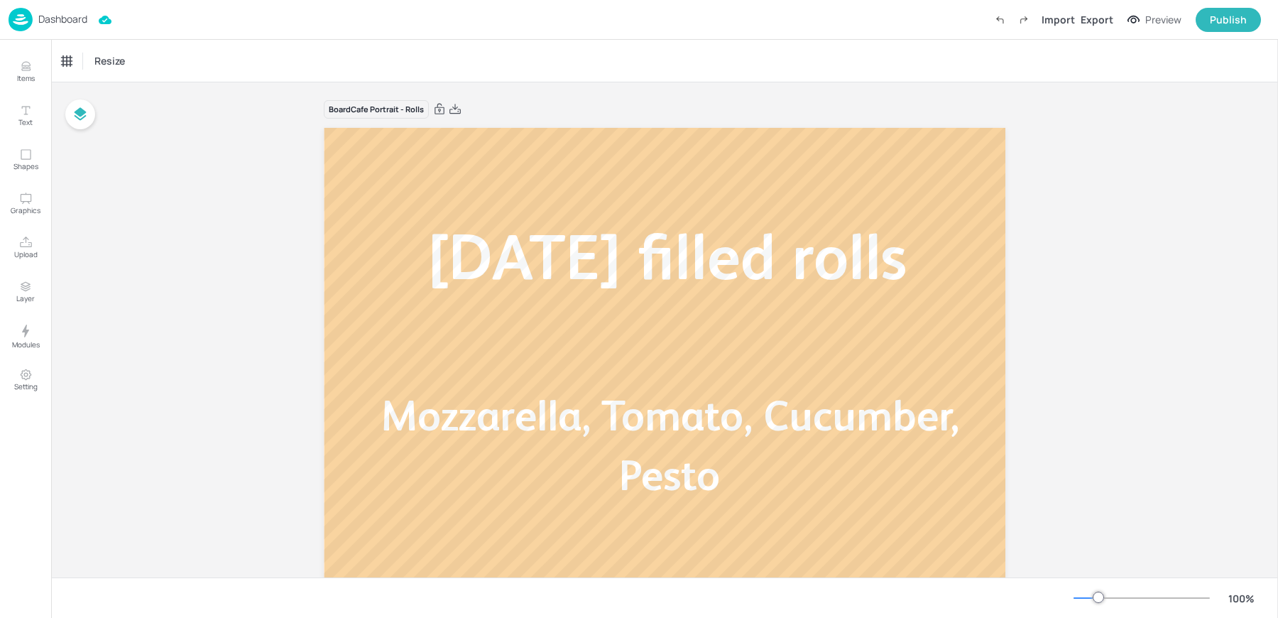
click at [40, 27] on div "Dashboard" at bounding box center [48, 19] width 79 height 23
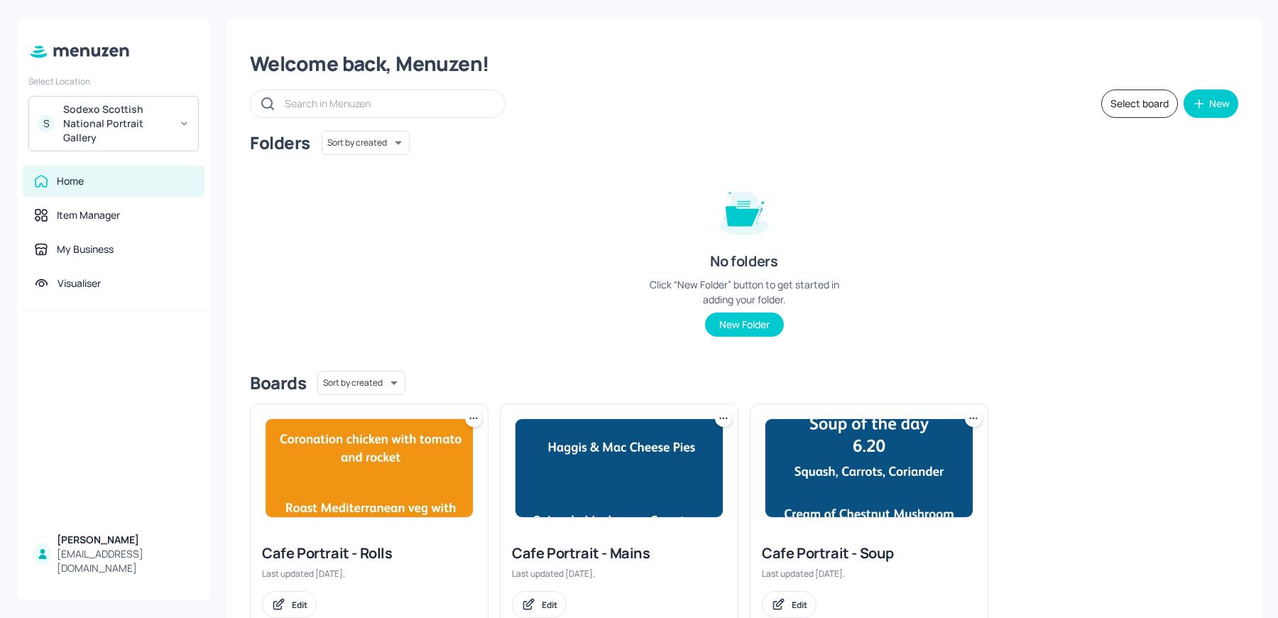
click at [344, 471] on img at bounding box center [369, 468] width 207 height 98
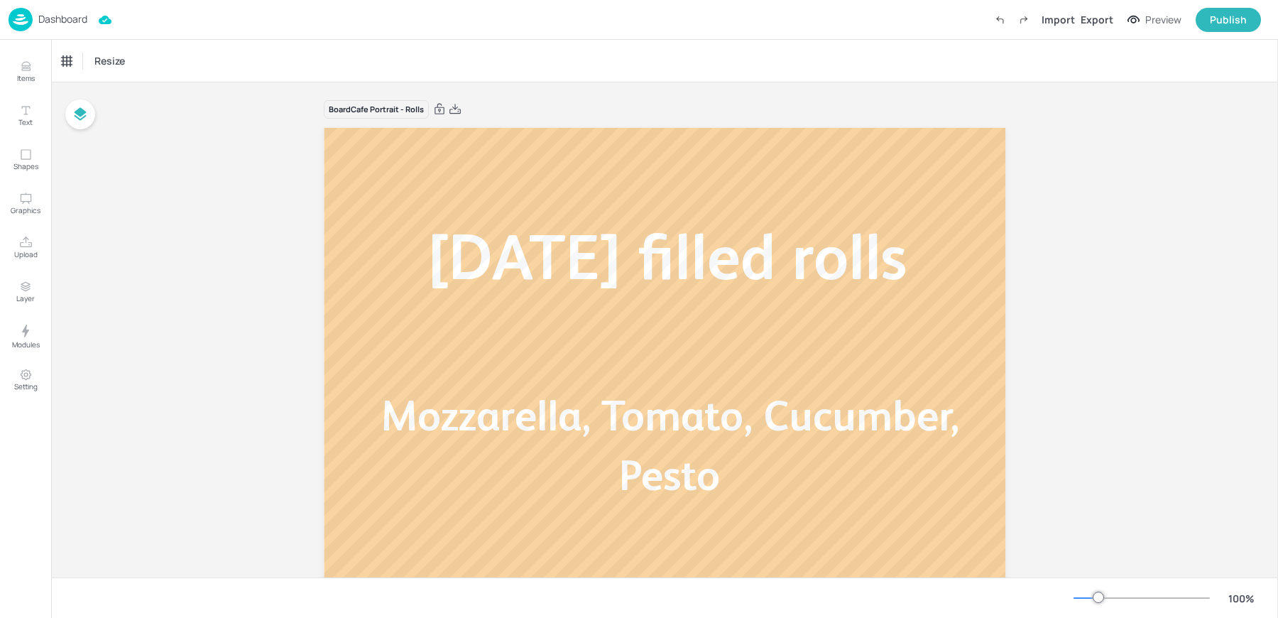
click at [58, 27] on div "Dashboard" at bounding box center [48, 19] width 79 height 23
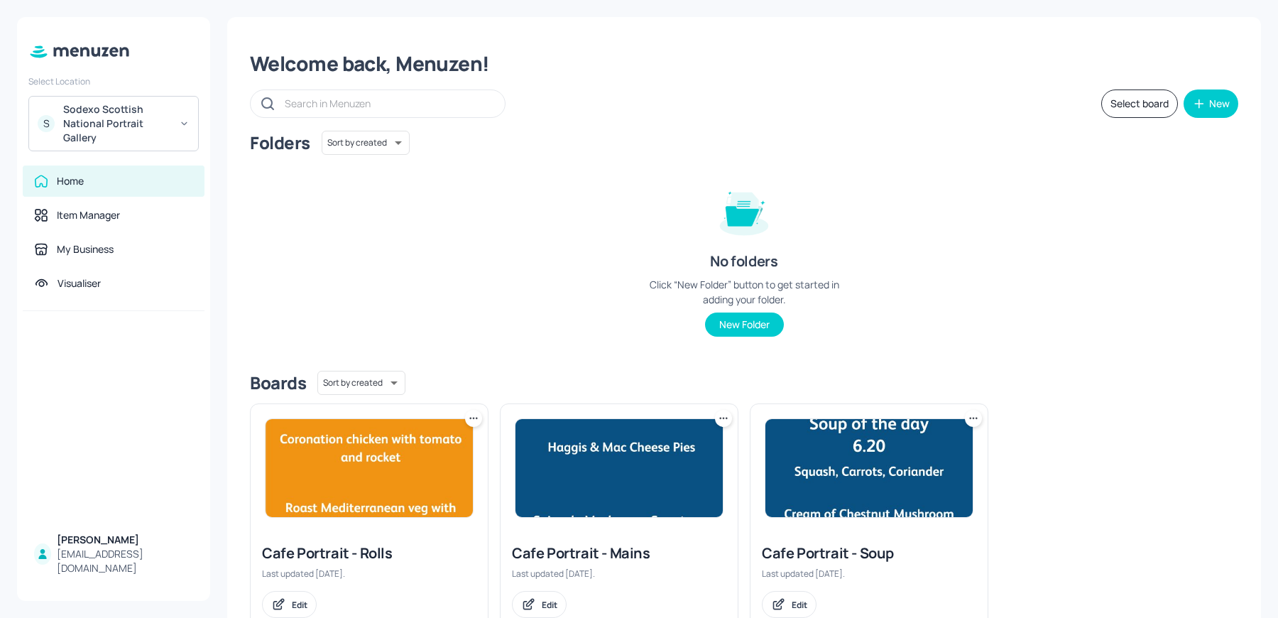
click at [133, 134] on div "Sodexo Scottish National Portrait Gallery" at bounding box center [116, 123] width 107 height 43
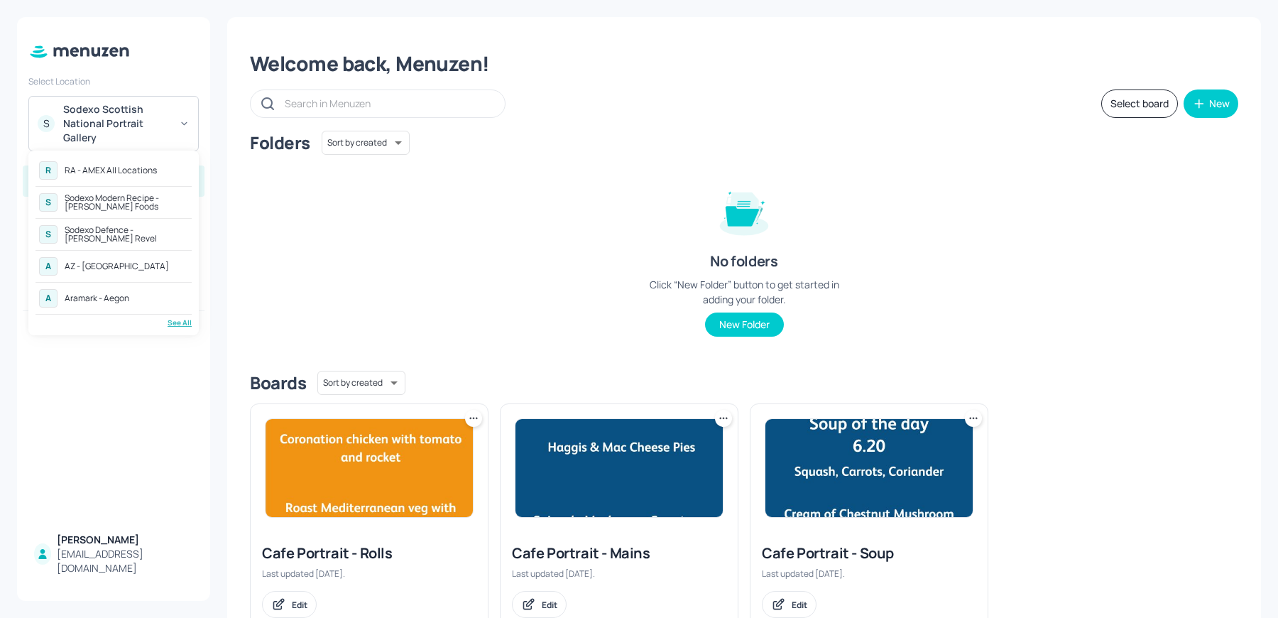
click at [175, 313] on div "R RA - AMEX All Locations S Sodexo Modern Recipe - [PERSON_NAME] Foods S Sodexo…" at bounding box center [113, 243] width 156 height 170
click at [180, 327] on div "R RA - AMEX All Locations S Sodexo Modern Recipe - [PERSON_NAME] Foods S Sodexo…" at bounding box center [113, 243] width 170 height 185
click at [118, 200] on div "Sodexo Modern Recipe - [PERSON_NAME] Foods" at bounding box center [127, 202] width 124 height 17
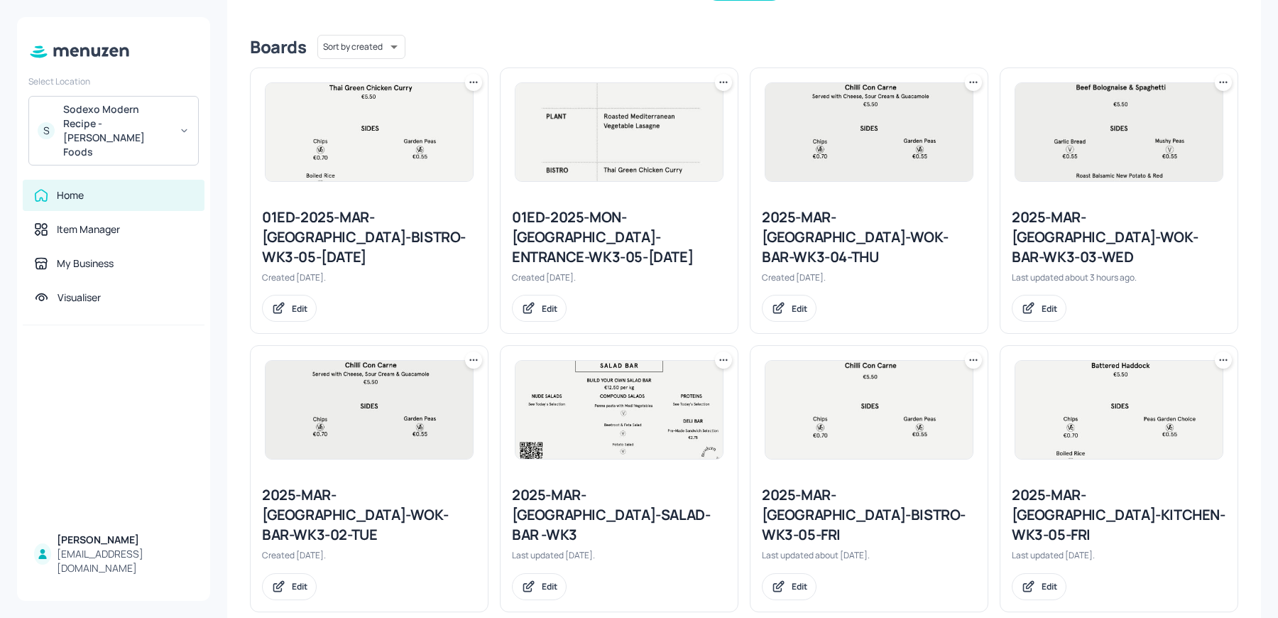
scroll to position [315, 0]
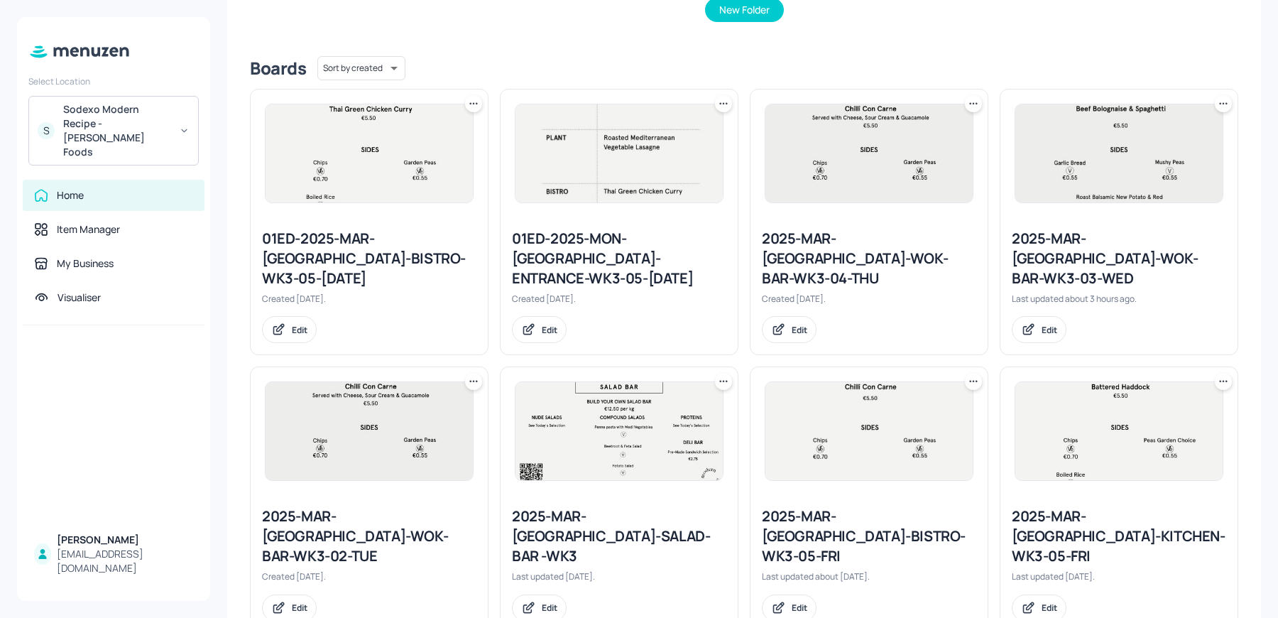
click at [832, 240] on div "2025-MAR-KERRY-WOK-BAR-WK3-04-THU" at bounding box center [869, 259] width 214 height 60
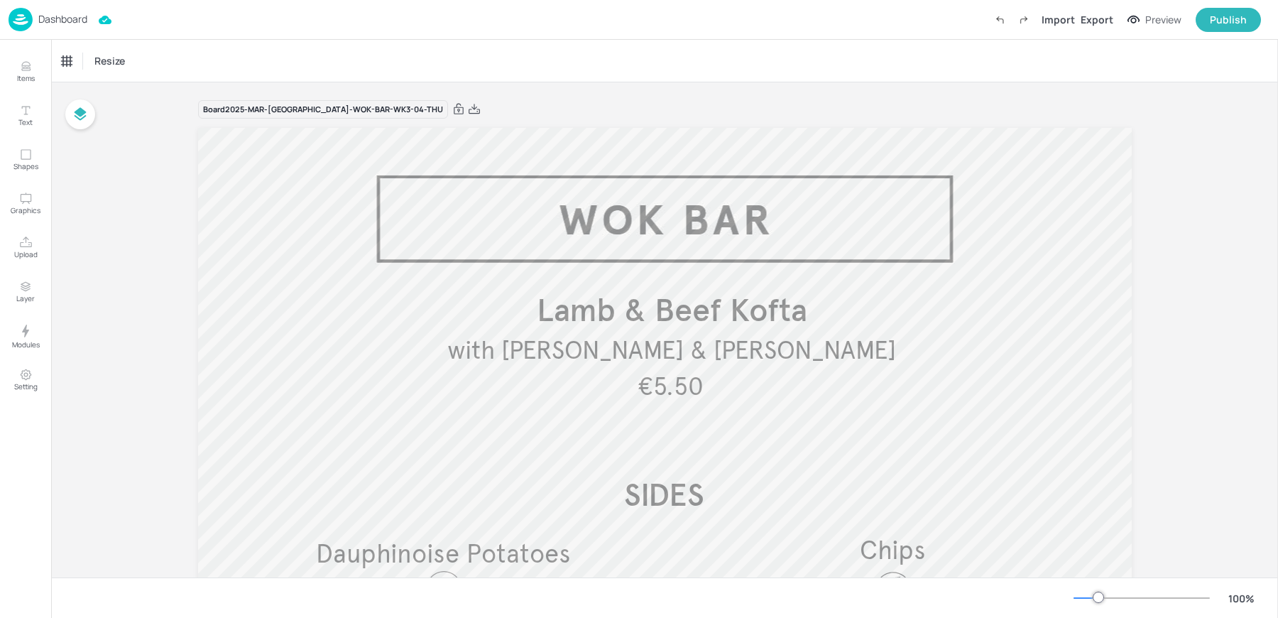
click at [21, 13] on img at bounding box center [21, 19] width 24 height 23
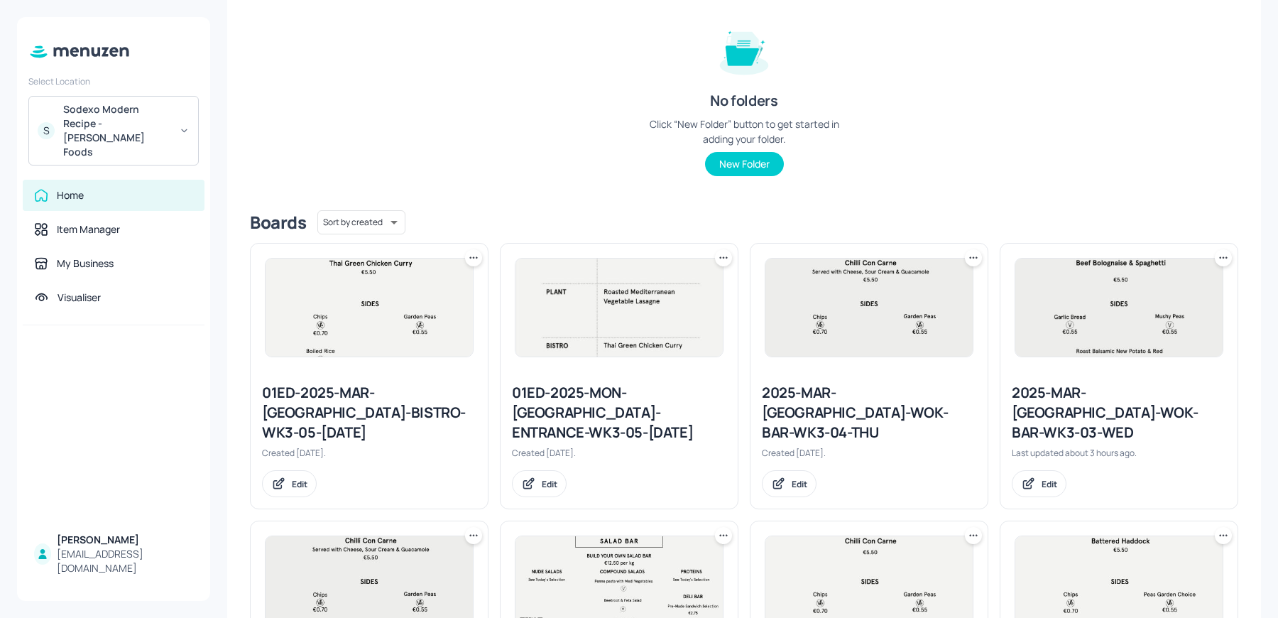
scroll to position [190, 0]
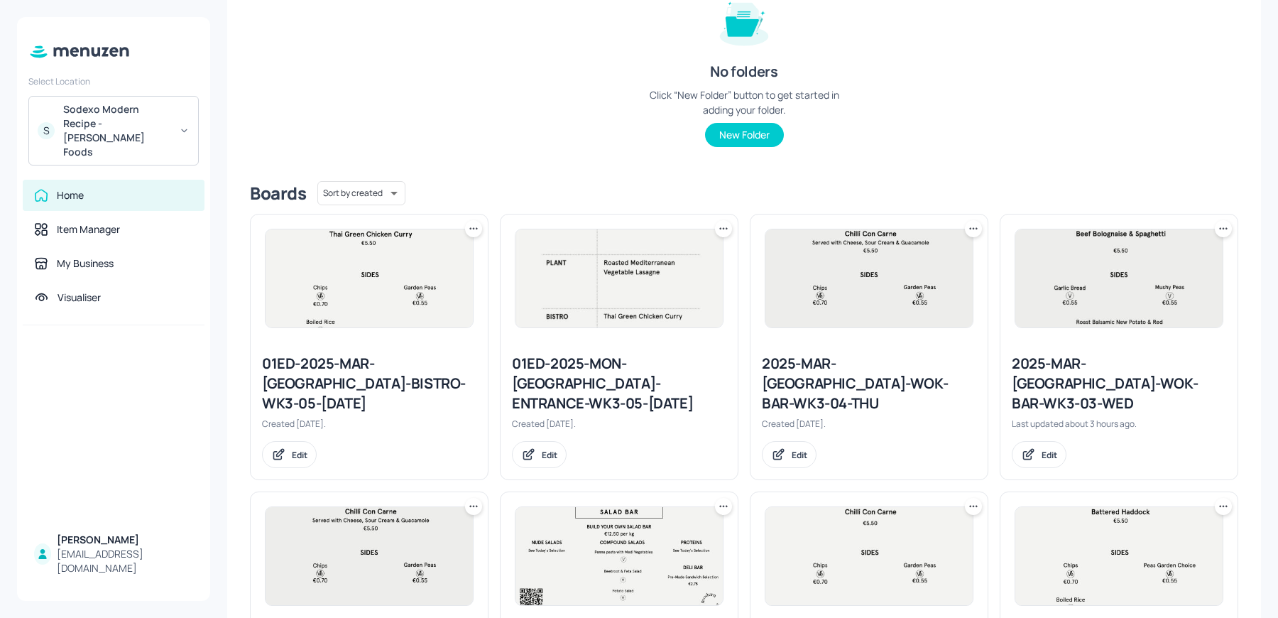
click at [1030, 380] on div "2025-MAR-KERRY-WOK-BAR-WK3-03-WED" at bounding box center [1119, 384] width 214 height 60
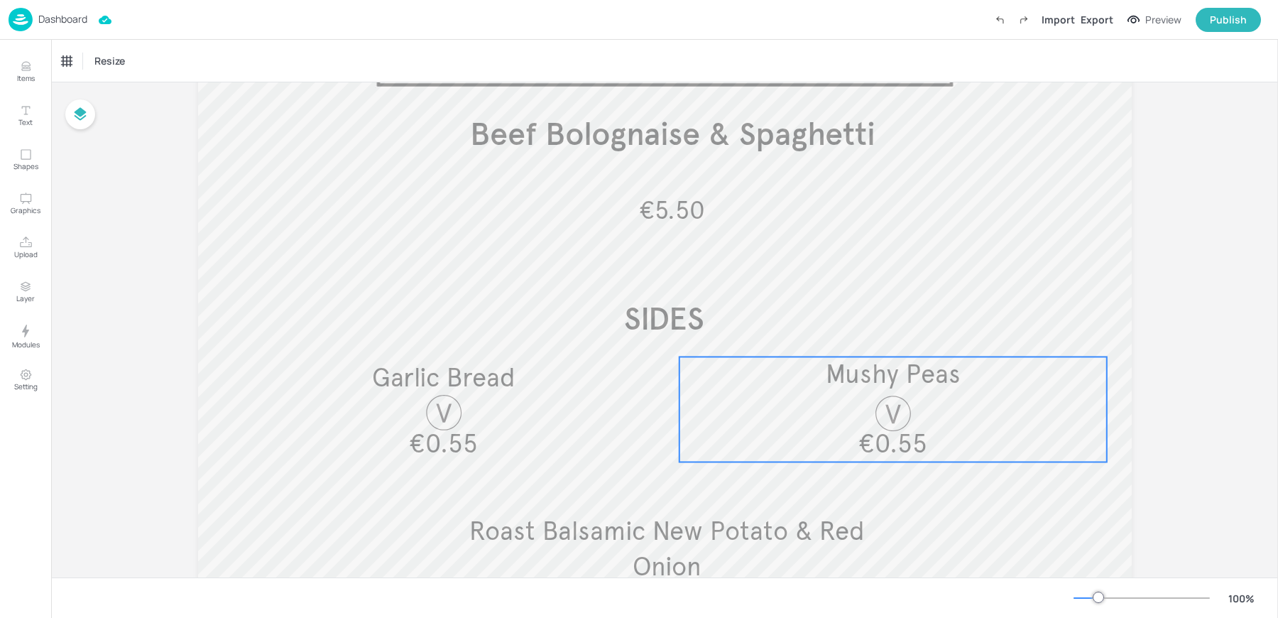
scroll to position [213, 0]
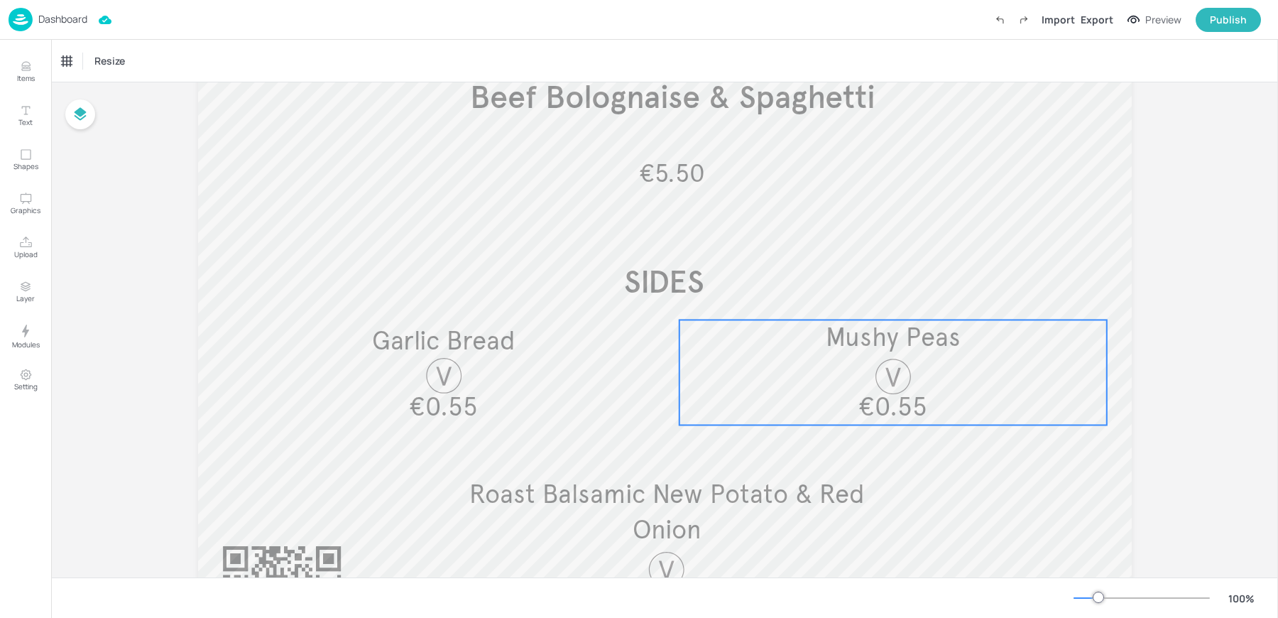
click at [860, 400] on span "€0.55" at bounding box center [892, 406] width 69 height 31
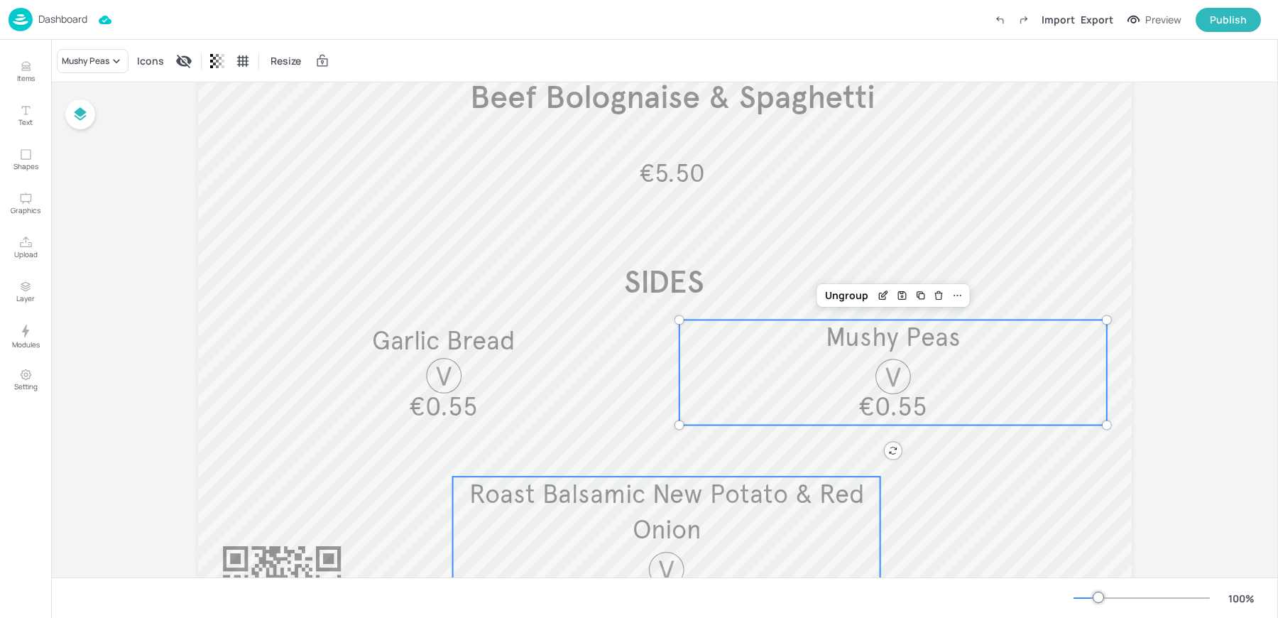
click at [645, 520] on span "Roast Balsamic New Potato & Red Onion" at bounding box center [666, 512] width 395 height 67
click at [84, 52] on div "Mushy Peas" at bounding box center [93, 61] width 72 height 24
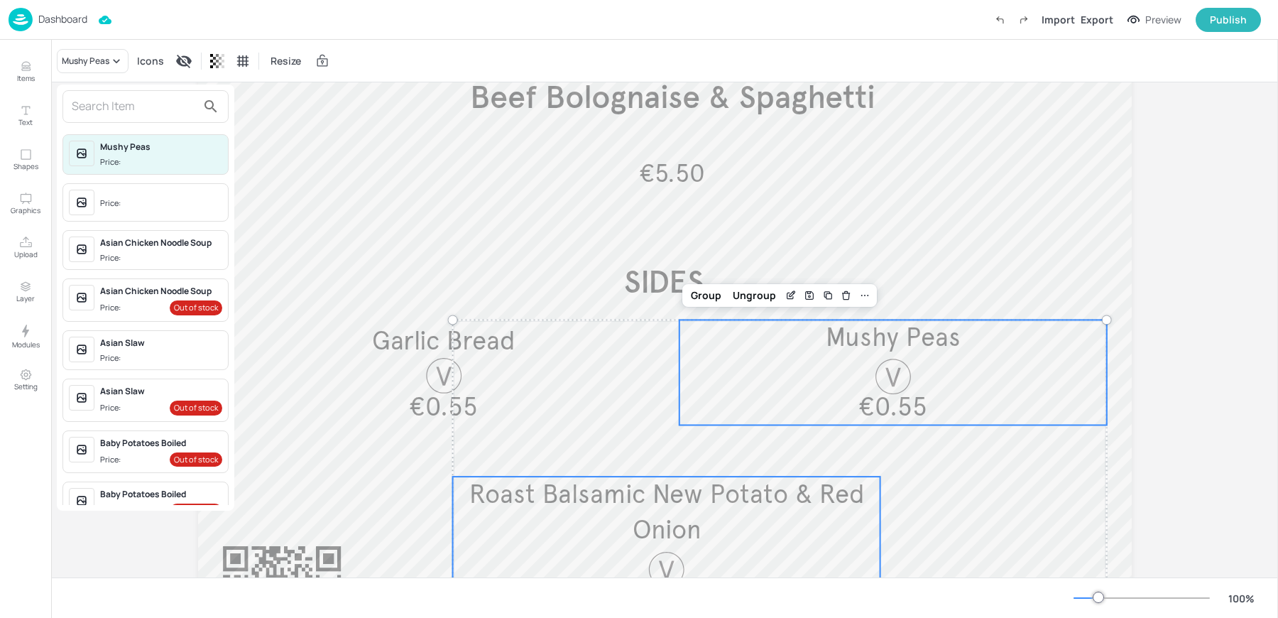
click at [110, 222] on div "Mushy Peas Price: Price: Asian Chicken Noodle Soup Price: Asian Chicken Noodle …" at bounding box center [145, 317] width 177 height 376
click at [110, 187] on div "Price:" at bounding box center [145, 202] width 166 height 38
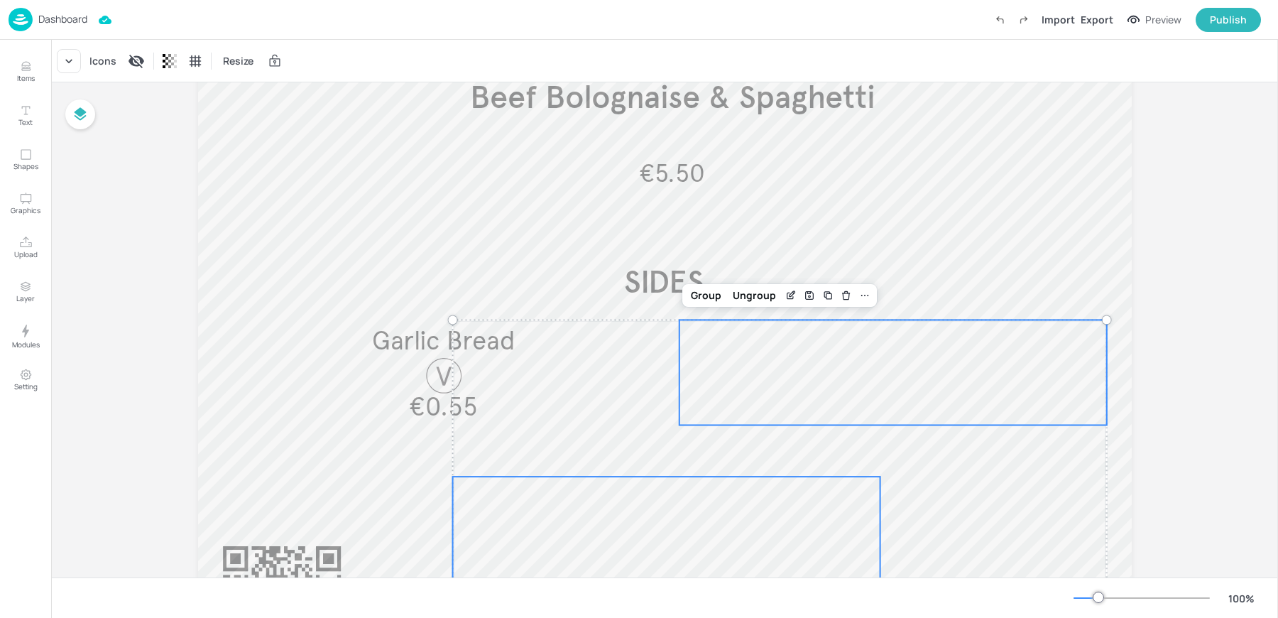
click at [1100, 8] on div "Import Export Preview Publish" at bounding box center [1124, 20] width 273 height 24
click at [1098, 16] on div "Export" at bounding box center [1097, 19] width 33 height 15
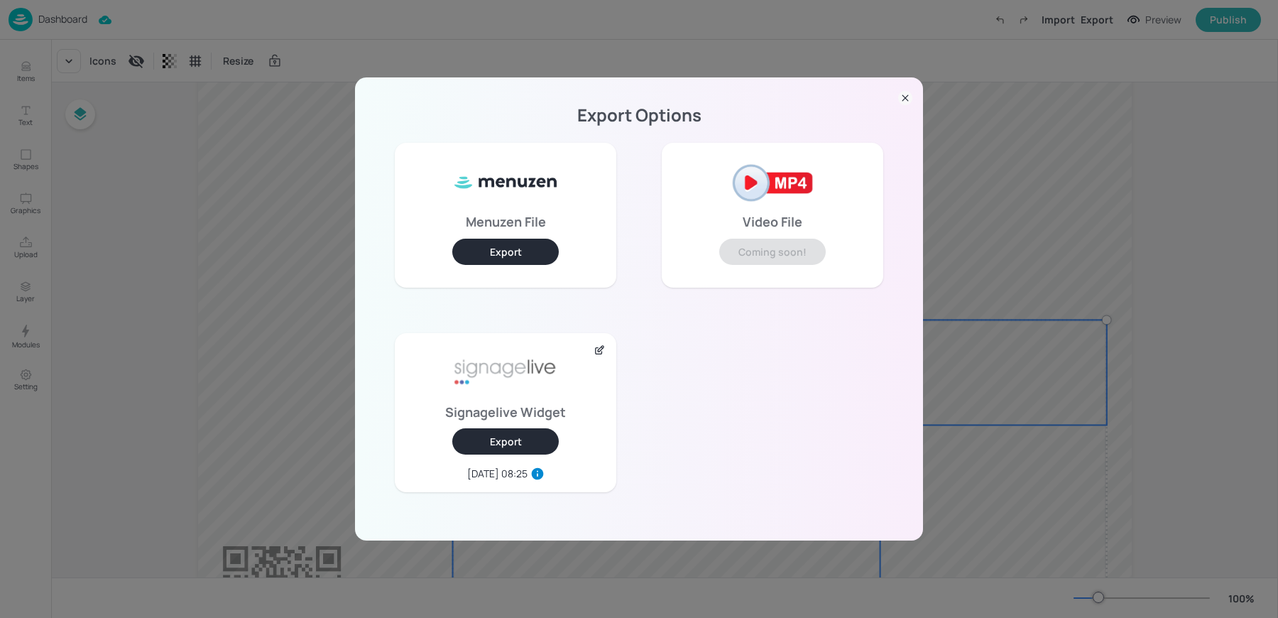
click at [472, 444] on button "Export" at bounding box center [505, 441] width 106 height 26
